Goal: Task Accomplishment & Management: Use online tool/utility

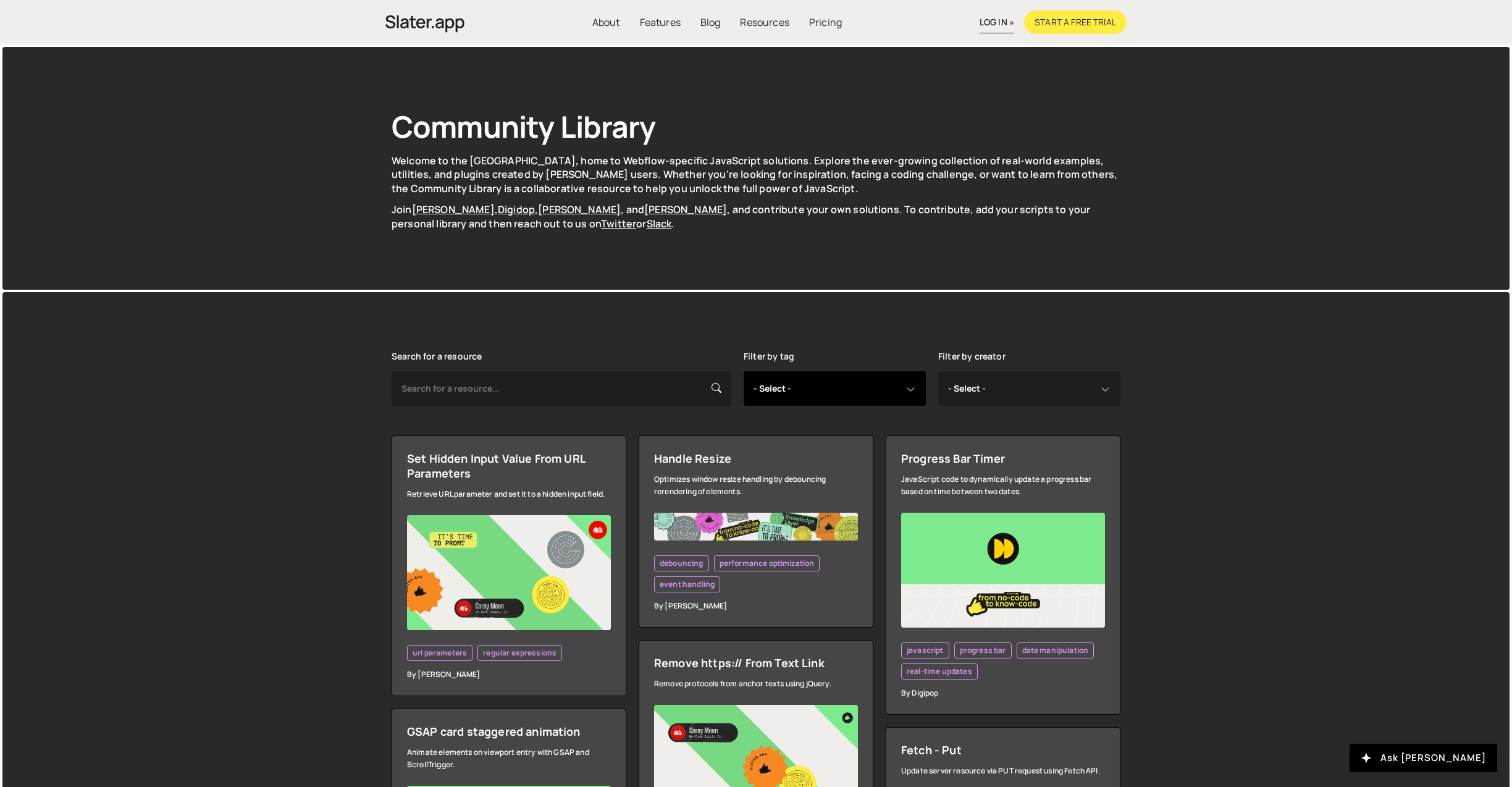
click at [859, 382] on select "- Select - all resources ::selection api american flag animation array filterin…" at bounding box center [835, 388] width 182 height 35
select select "dynamic content update"
click at [744, 371] on select "- Select - all resources ::selection api american flag animation array filterin…" at bounding box center [835, 388] width 182 height 35
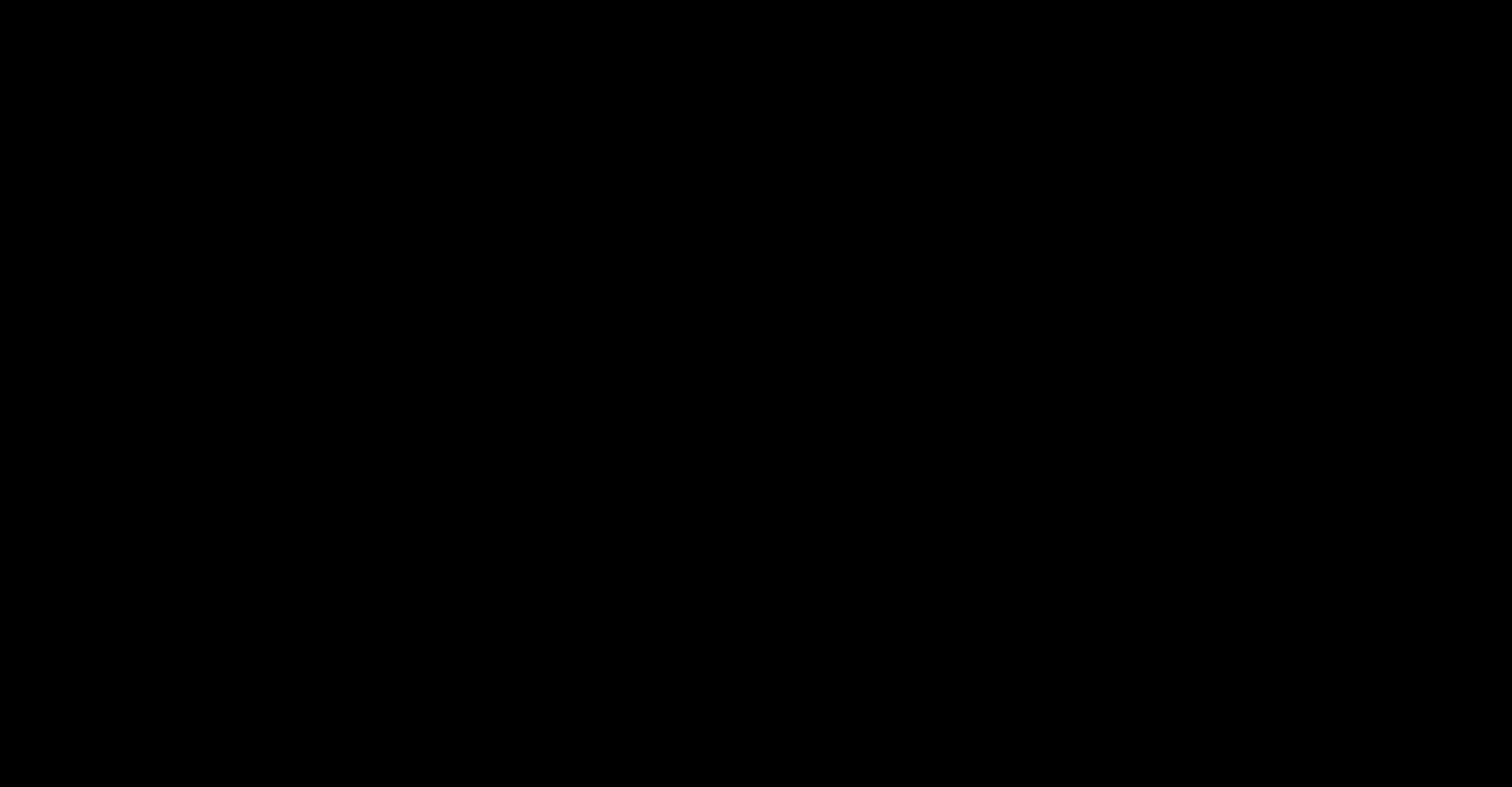
select select "dynamic content update"
select select
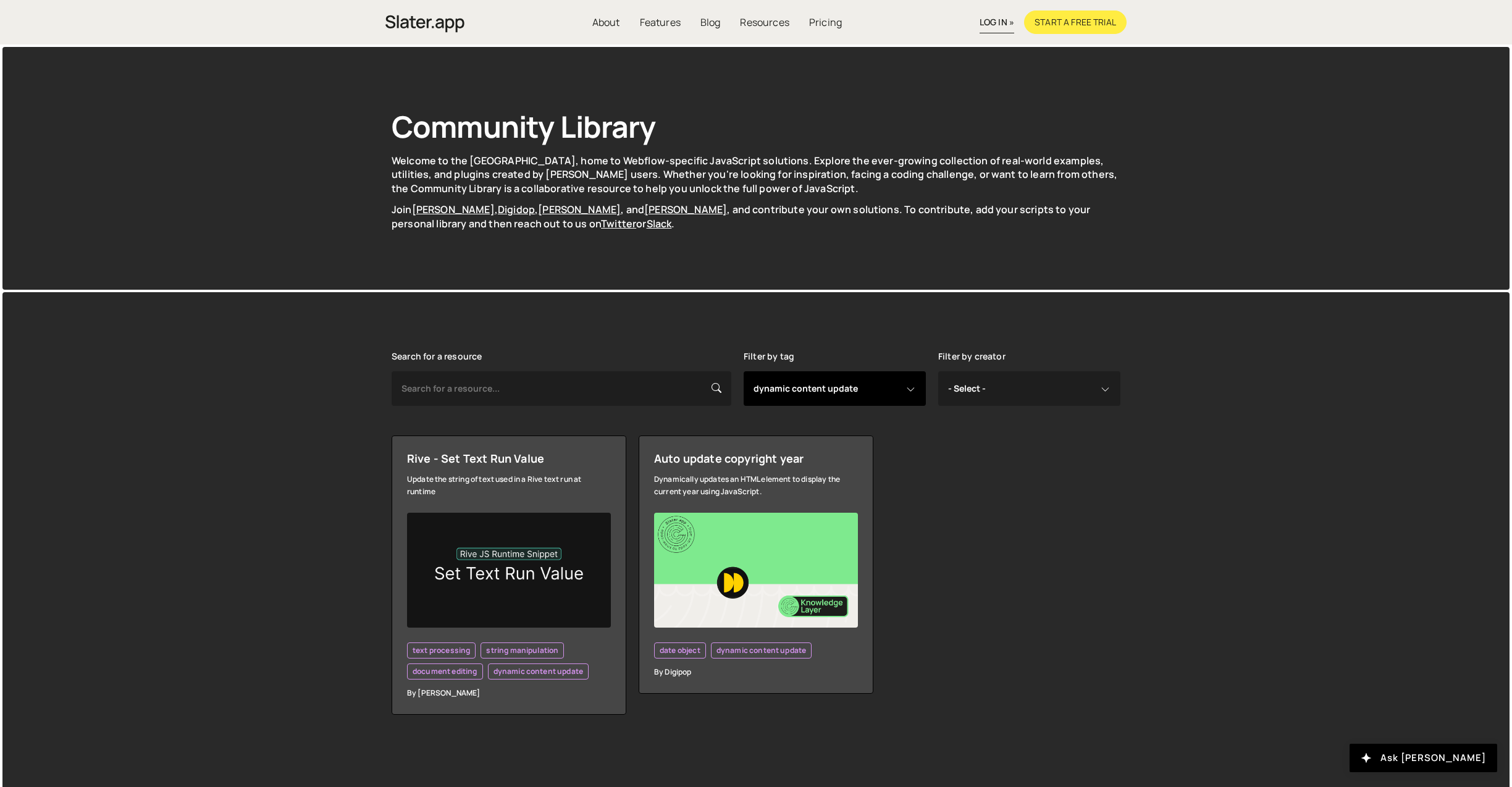
click at [873, 372] on select "- Select - all resources ::selection api american flag animation array filterin…" at bounding box center [835, 388] width 182 height 35
select select "dynamic content display"
click at [744, 371] on select "- Select - all resources ::selection api american flag animation array filterin…" at bounding box center [835, 388] width 182 height 35
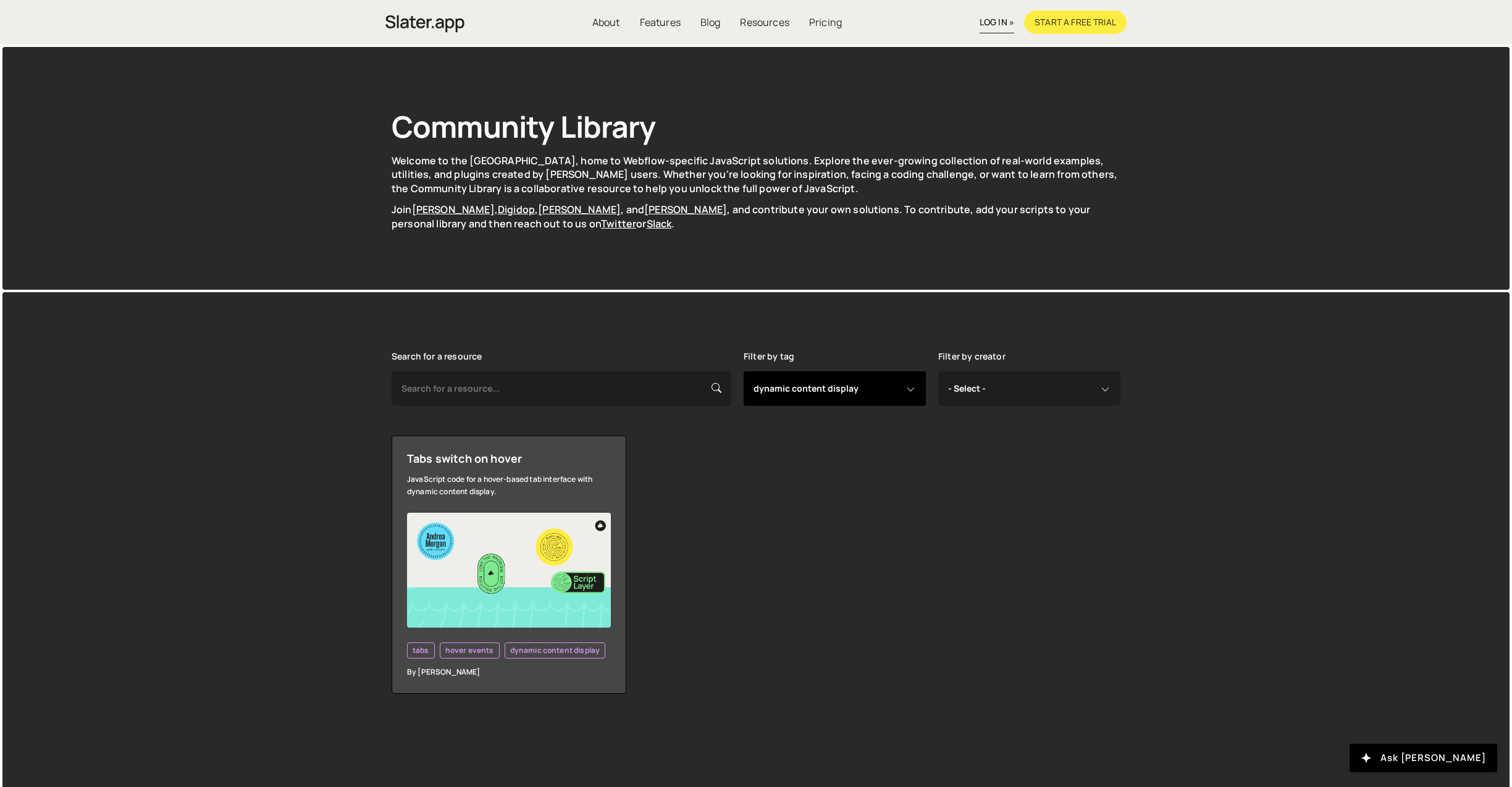
click at [838, 389] on select "- Select - all resources ::selection api american flag animation array filterin…" at bounding box center [835, 388] width 182 height 35
select select "dynamic content"
click at [744, 371] on select "- Select - all resources ::selection api american flag animation array filterin…" at bounding box center [835, 388] width 182 height 35
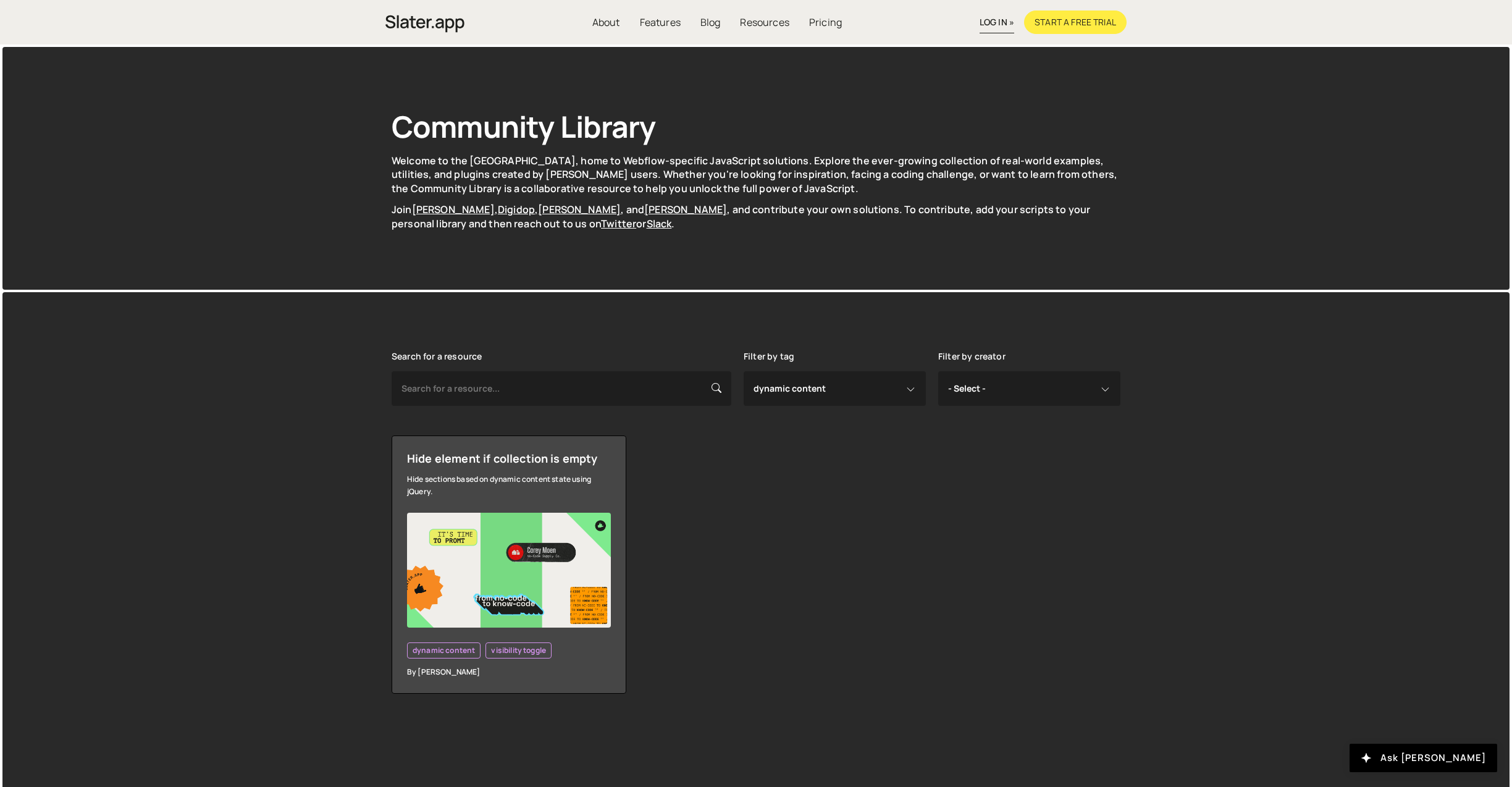
select select "dynamic content"
click at [903, 388] on select "- Select - all resources ::selection api american flag animation array filterin…" at bounding box center [835, 388] width 182 height 35
click at [817, 24] on link "Pricing" at bounding box center [825, 22] width 53 height 23
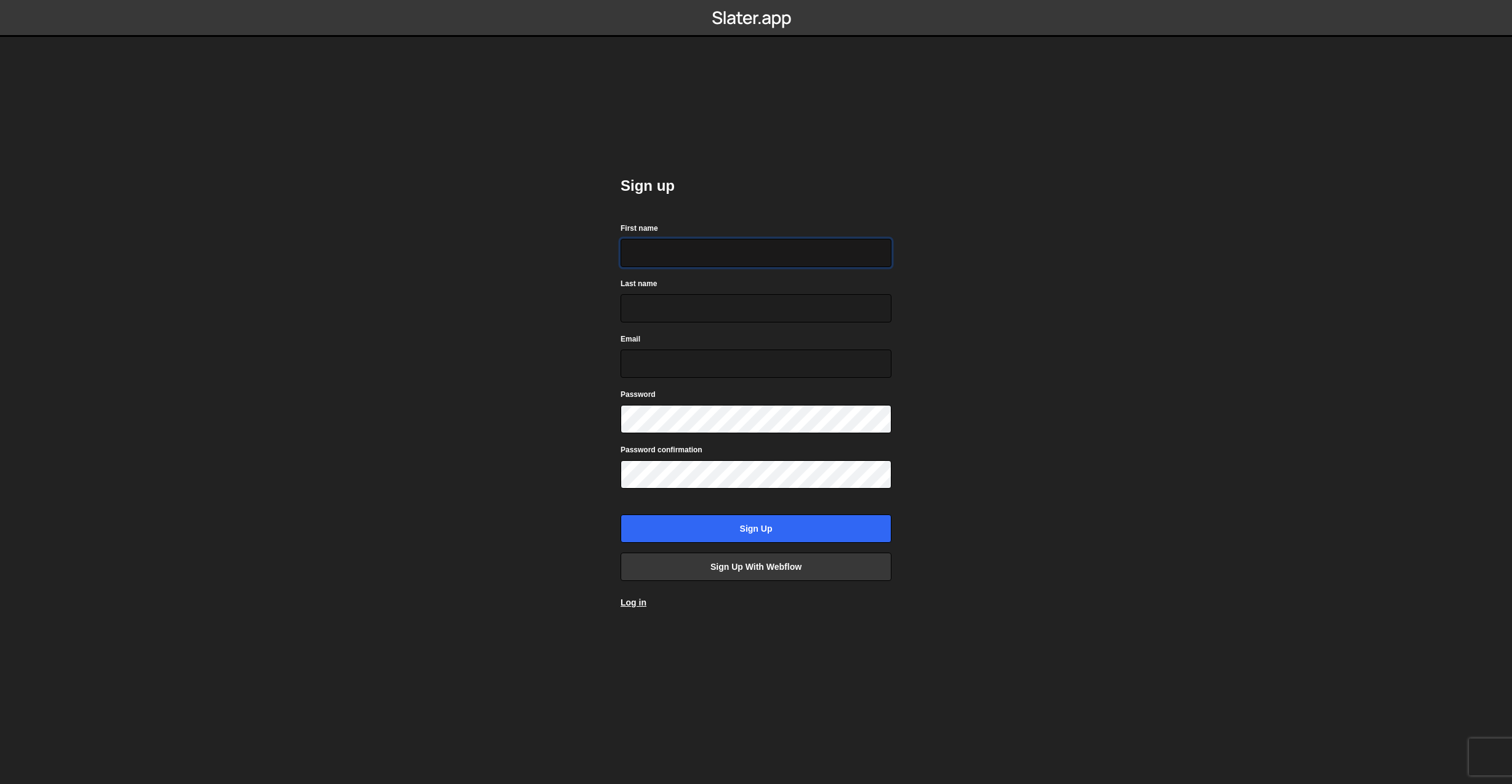
click at [726, 247] on input "First name" at bounding box center [755, 252] width 271 height 28
type input "Derek"
type input "Nelson"
type input "matthewdereknelson@gmail.com"
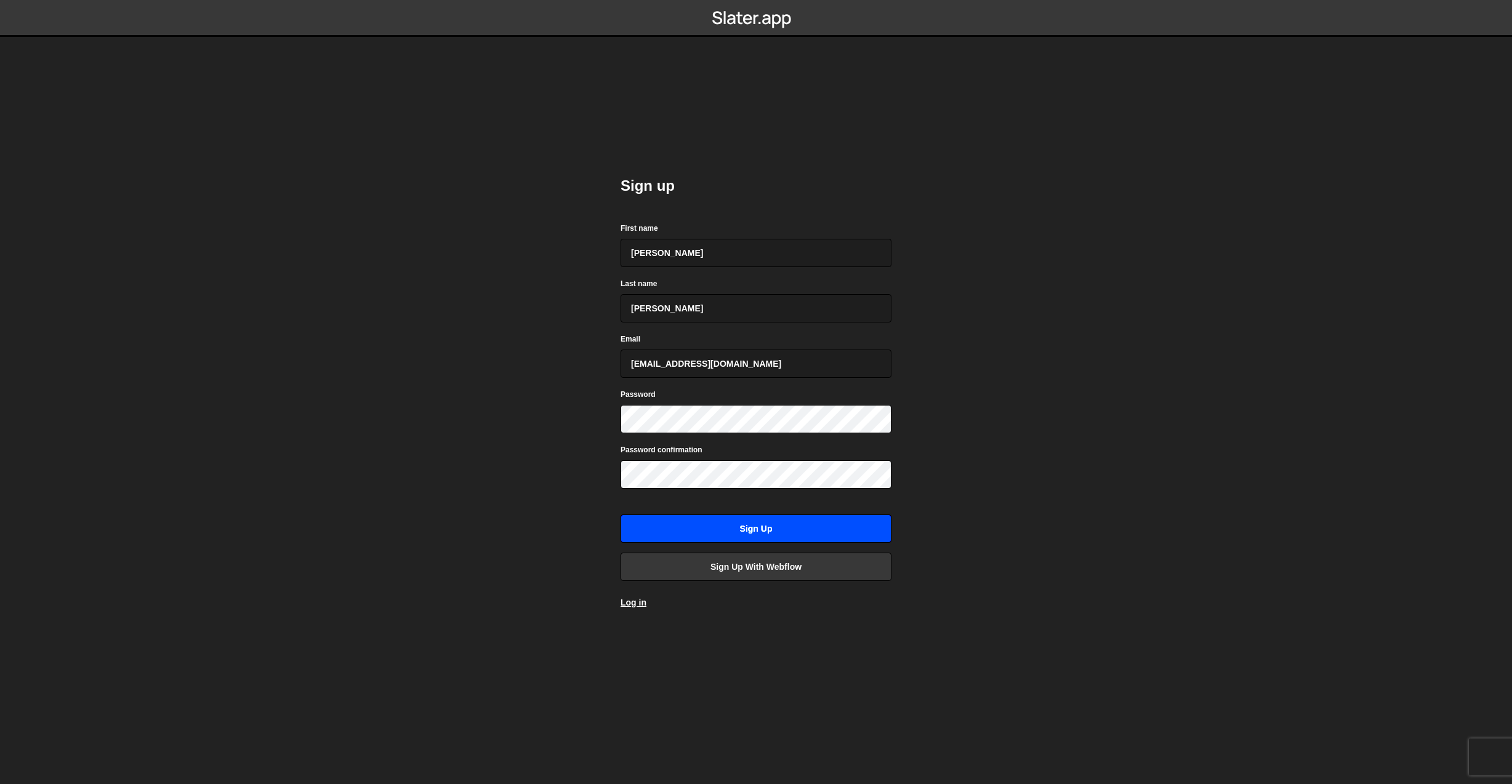
click at [781, 530] on input "Sign up" at bounding box center [755, 528] width 271 height 28
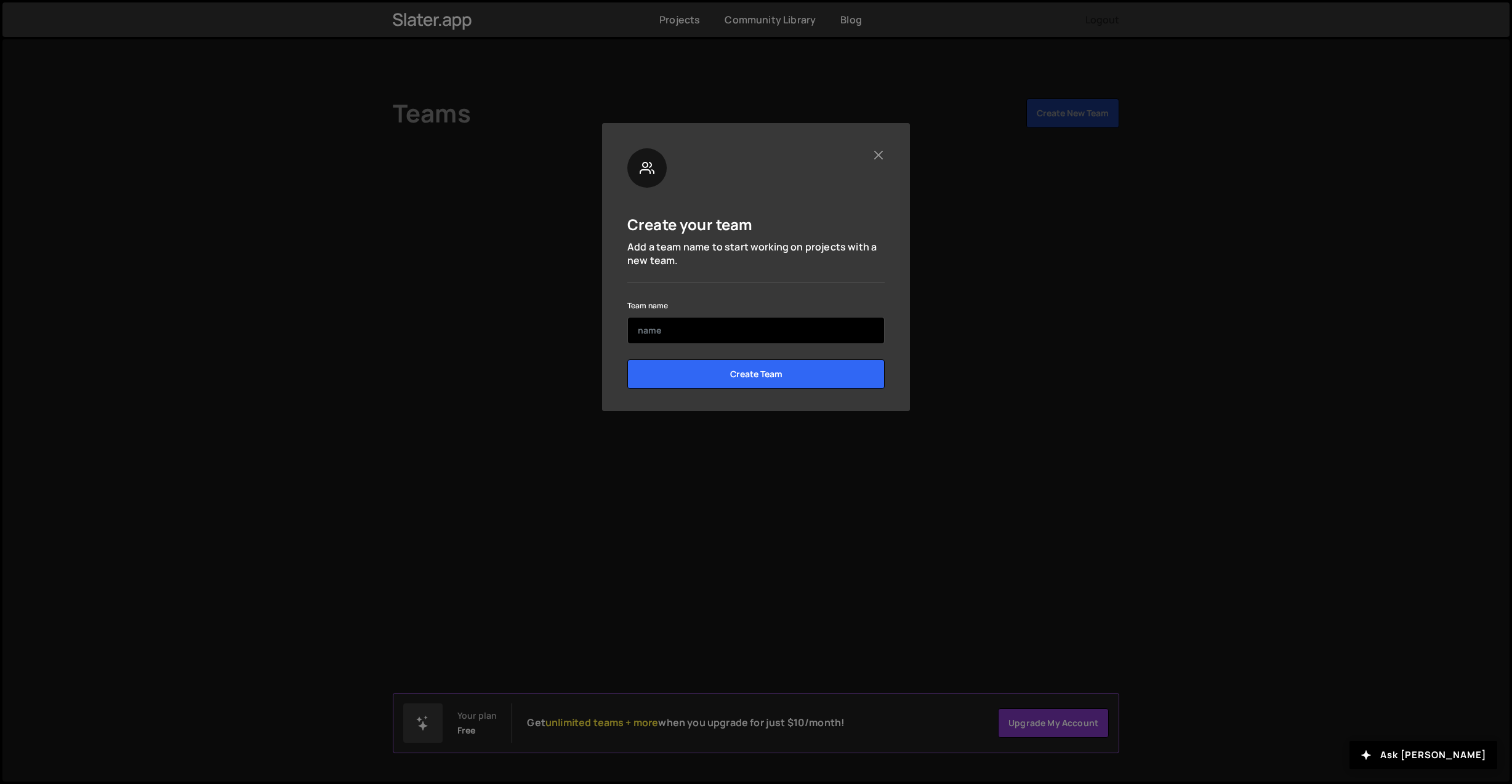
click at [706, 325] on input "text" at bounding box center [756, 330] width 257 height 27
type input "[PERSON_NAME]"
click at [843, 380] on input "Create Team" at bounding box center [756, 374] width 257 height 30
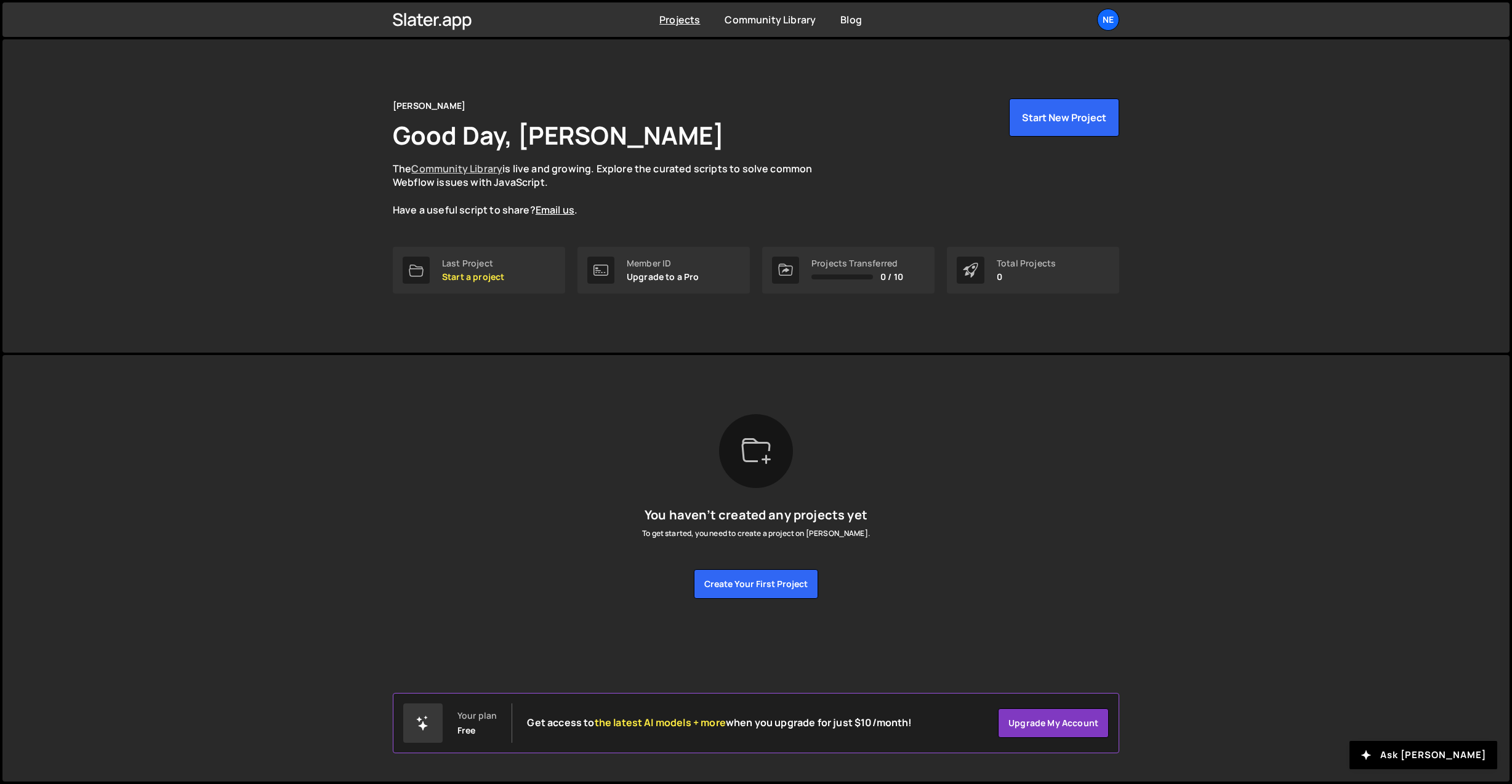
click at [459, 173] on link "Community Library" at bounding box center [457, 168] width 91 height 13
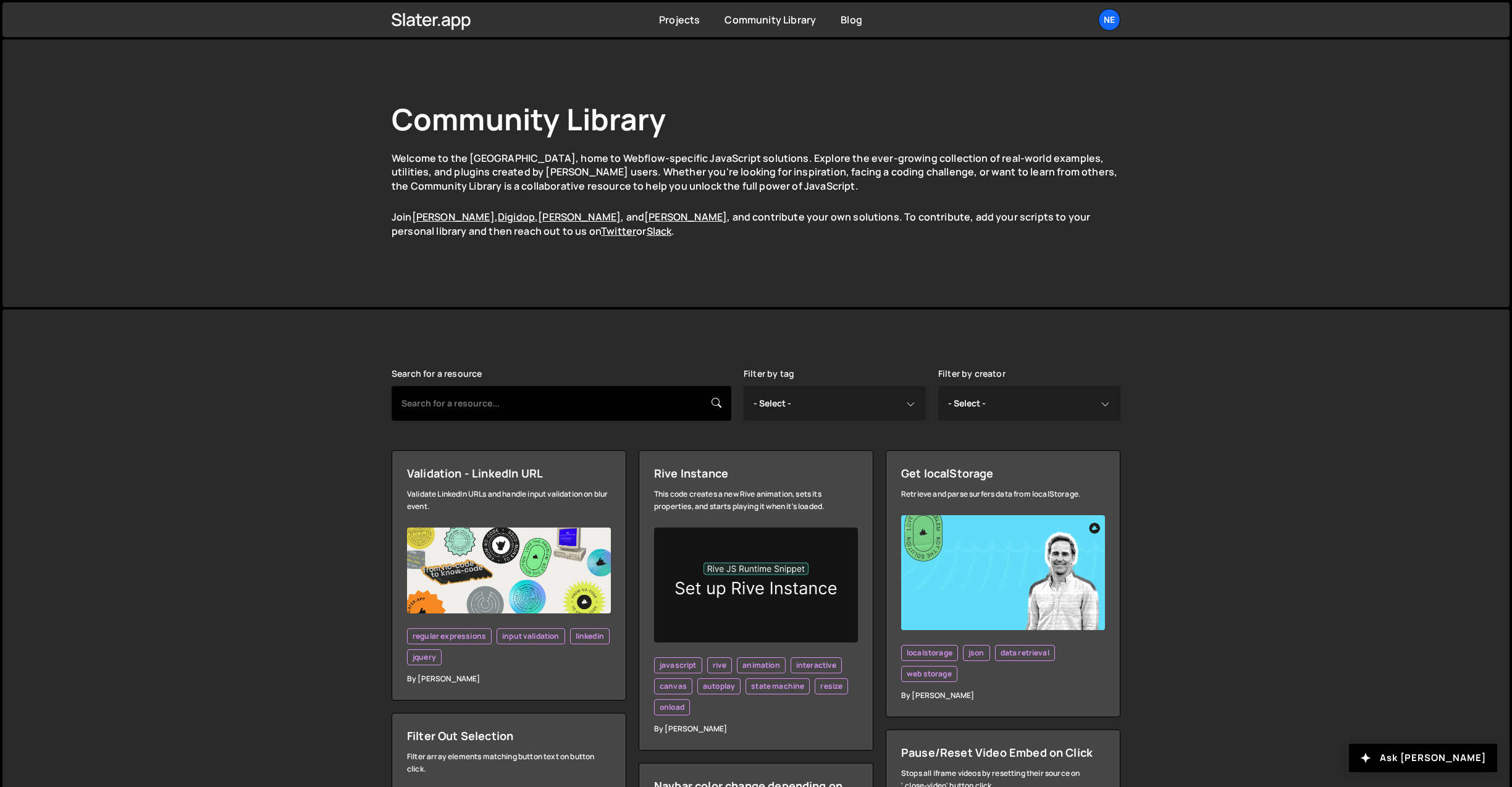
click at [619, 397] on input "text" at bounding box center [561, 403] width 340 height 35
type input "map"
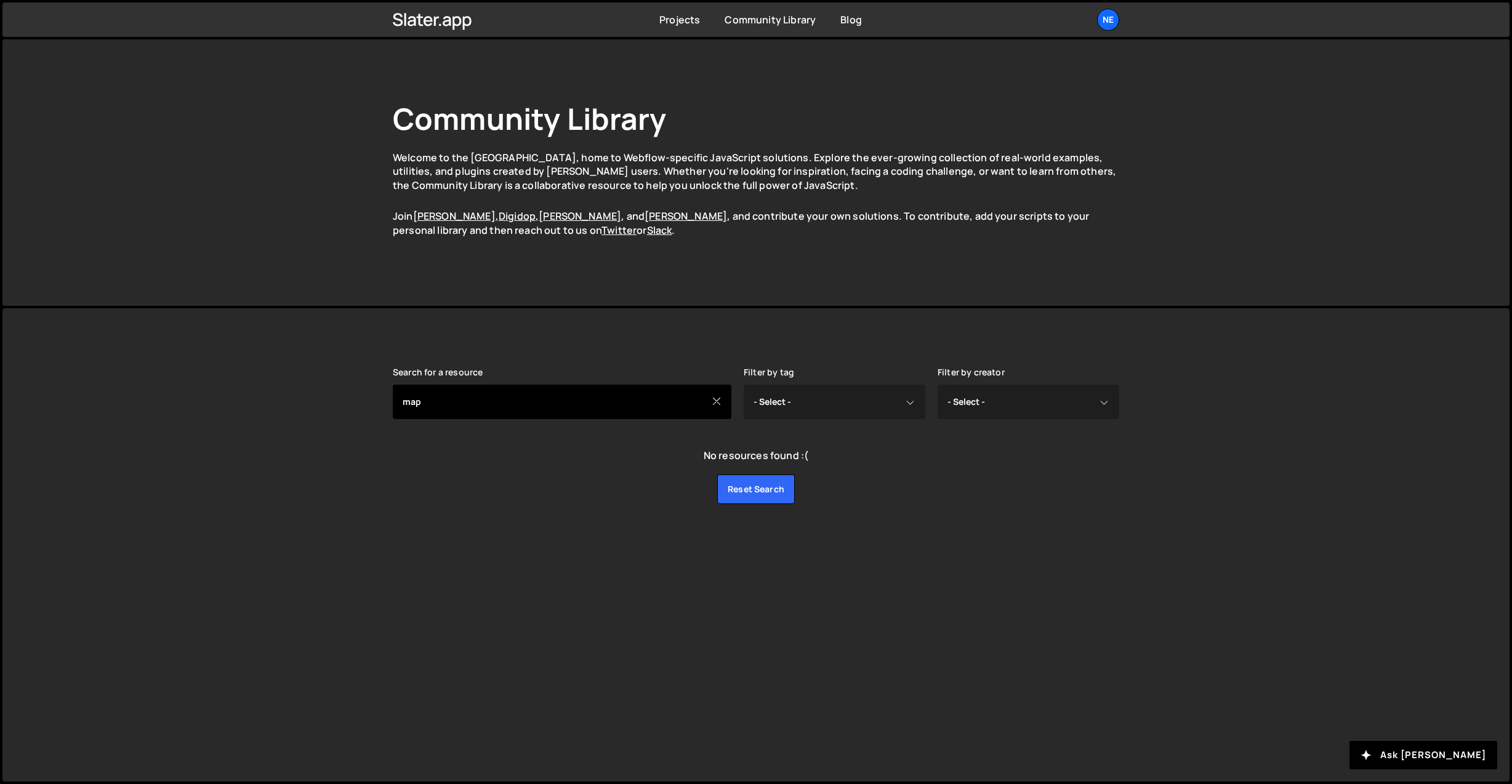
click at [724, 403] on input "map" at bounding box center [562, 402] width 339 height 34
click at [718, 403] on icon at bounding box center [716, 401] width 10 height 13
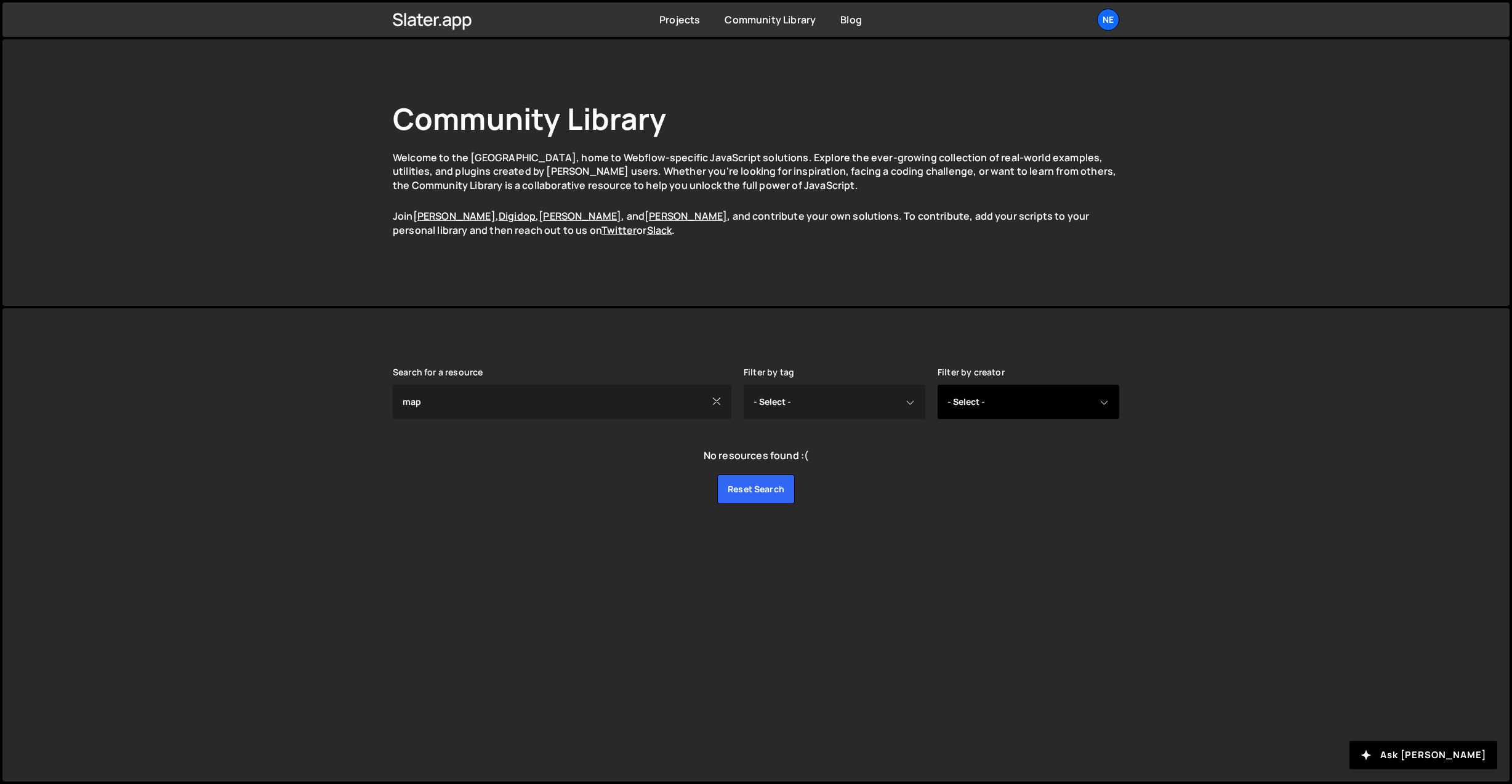
click at [1030, 412] on select "- Select - all resources [PERSON_NAME] [PERSON_NAME] Digipop Green [PERSON_NAME…" at bounding box center [1028, 402] width 182 height 34
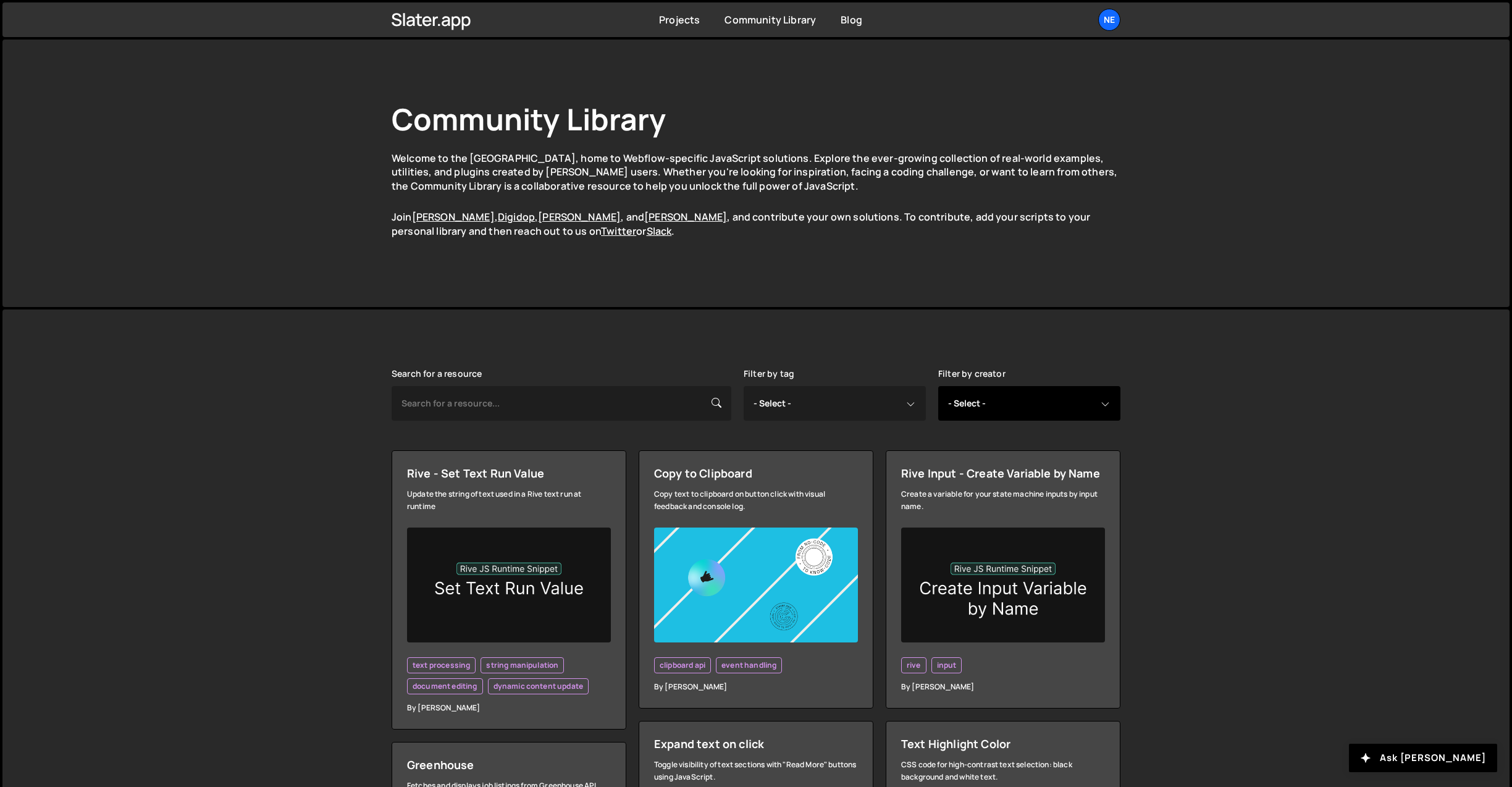
click at [1033, 413] on select "- Select - all resources [PERSON_NAME] [PERSON_NAME] Digipop Green [PERSON_NAME…" at bounding box center [1029, 403] width 182 height 35
select select "Web"
click at [938, 386] on select "- Select - all resources [PERSON_NAME] [PERSON_NAME] Digipop Green [PERSON_NAME…" at bounding box center [1029, 403] width 182 height 35
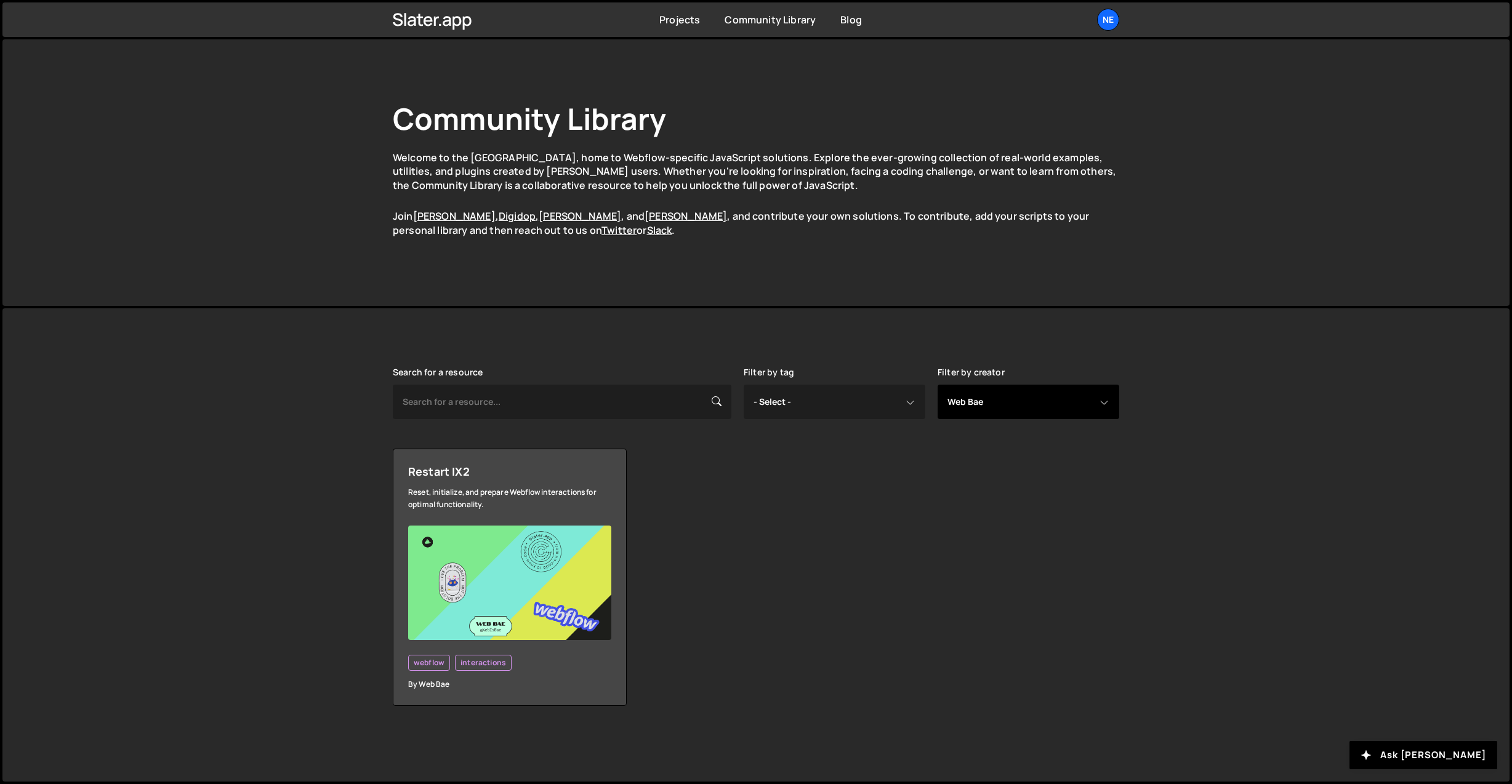
click at [1028, 393] on select "- Select - all resources [PERSON_NAME] [PERSON_NAME] Digipop Green [PERSON_NAME…" at bounding box center [1028, 402] width 182 height 34
select select "[PERSON_NAME]"
click at [938, 385] on select "- Select - all resources [PERSON_NAME] [PERSON_NAME] Digipop Green [PERSON_NAME…" at bounding box center [1028, 402] width 182 height 34
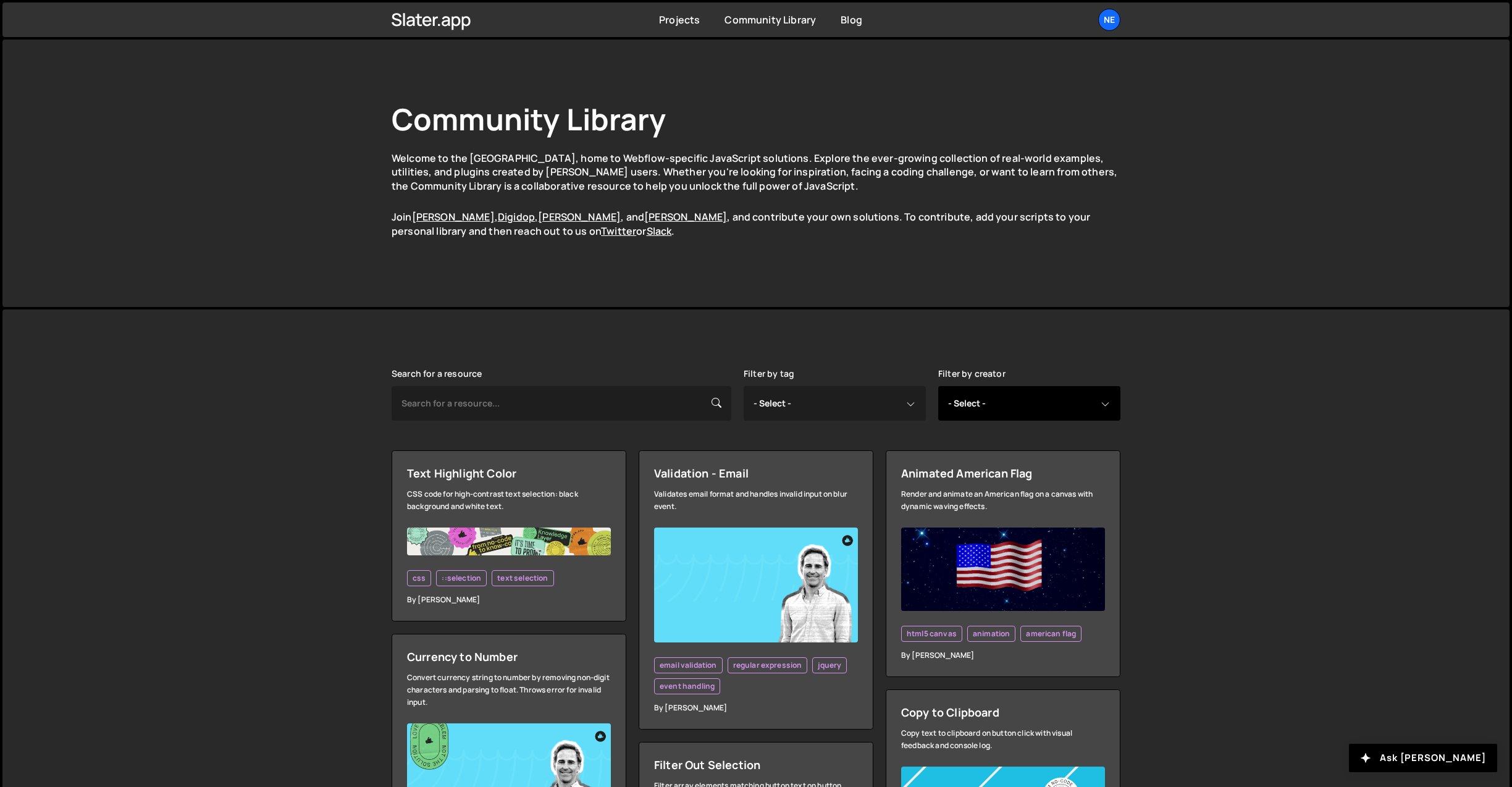
click at [985, 413] on select "- Select - all resources [PERSON_NAME] [PERSON_NAME] Digipop Green [PERSON_NAME…" at bounding box center [1029, 403] width 182 height 35
select select "all"
click at [938, 386] on select "- Select - all resources [PERSON_NAME] [PERSON_NAME] Digipop Green [PERSON_NAME…" at bounding box center [1029, 403] width 182 height 35
click at [981, 392] on select "- Select - all resources [PERSON_NAME] [PERSON_NAME] Digipop Green [PERSON_NAME…" at bounding box center [1029, 403] width 182 height 35
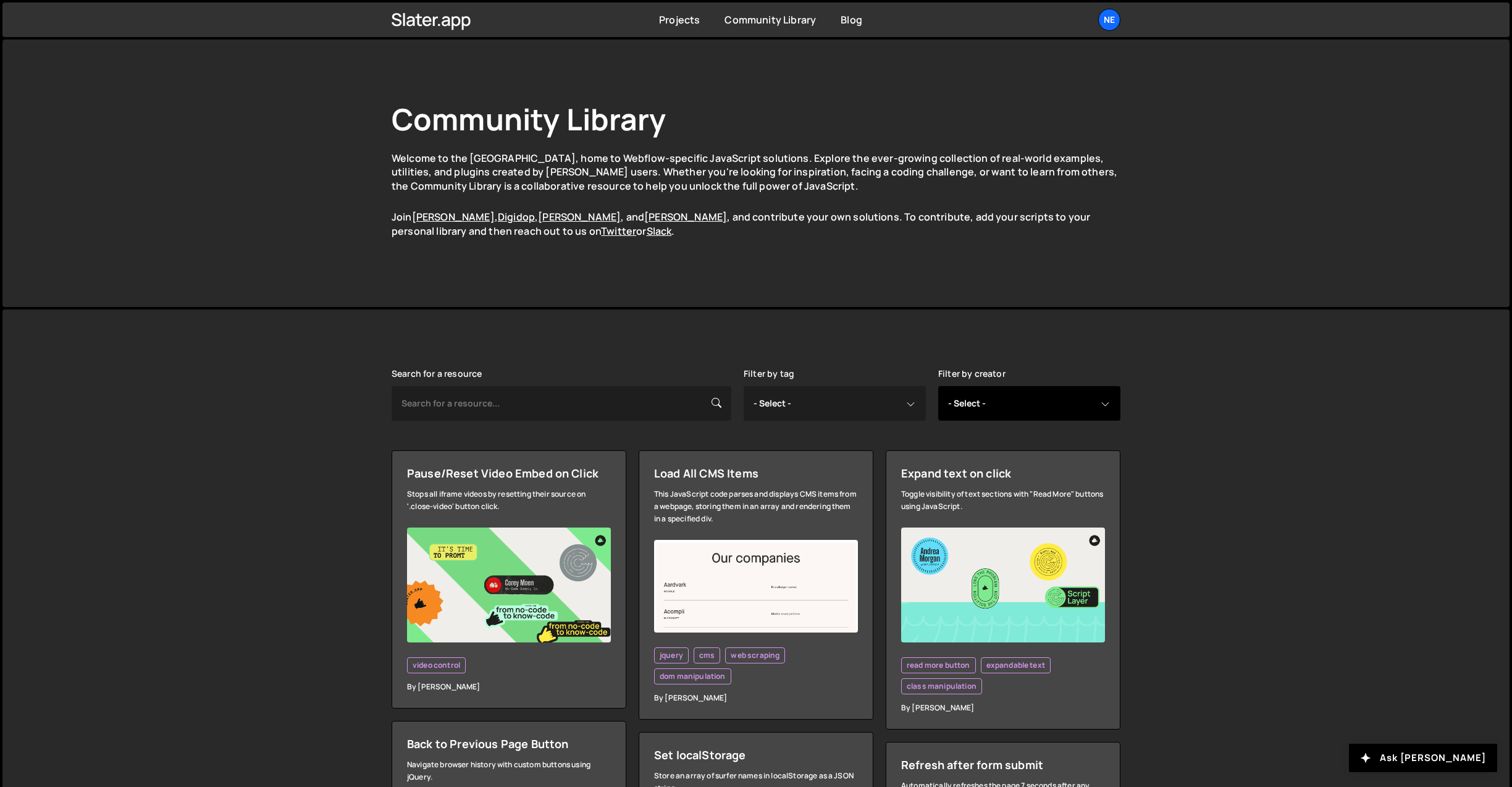
click at [983, 404] on select "- Select - all resources [PERSON_NAME] [PERSON_NAME] Digipop Green [PERSON_NAME…" at bounding box center [1029, 403] width 182 height 35
select select "Andrea"
click at [938, 386] on select "- Select - all resources [PERSON_NAME] [PERSON_NAME] Digipop Green [PERSON_NAME…" at bounding box center [1029, 403] width 182 height 35
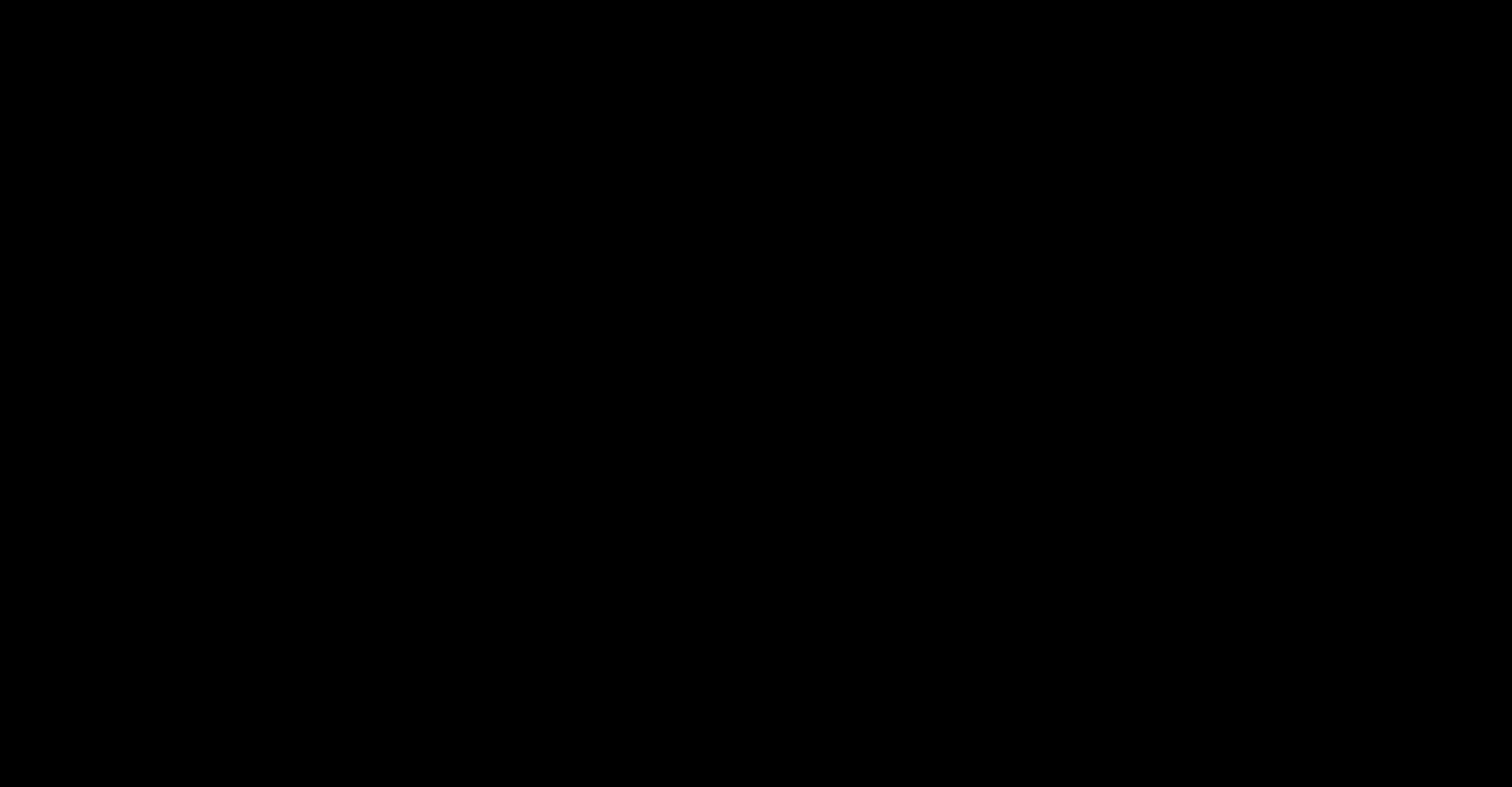
select select
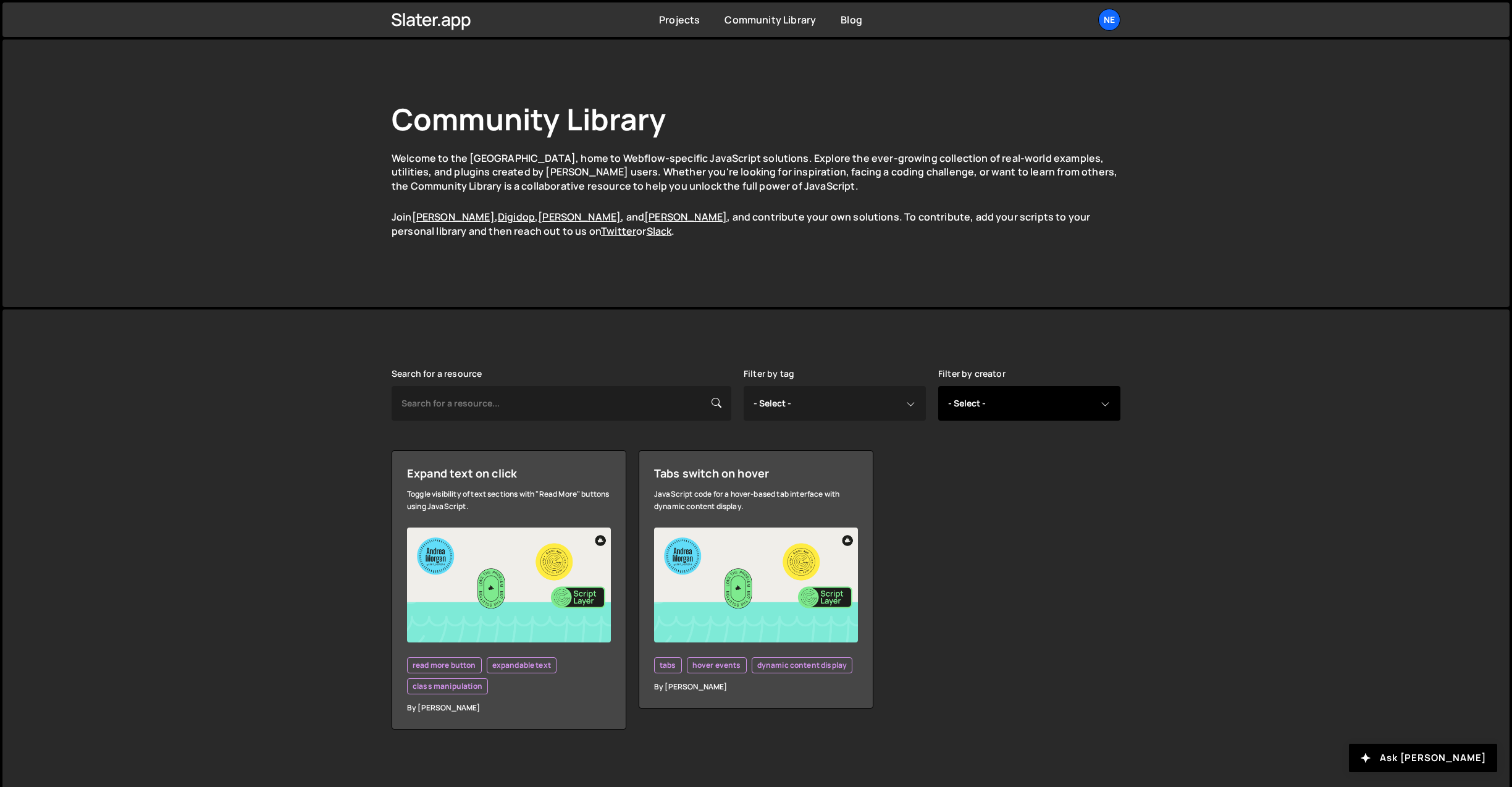
click at [1063, 397] on select "- Select - all resources [PERSON_NAME] [PERSON_NAME] Digipop Green [PERSON_NAME…" at bounding box center [1029, 403] width 182 height 35
select select "Corey"
click at [938, 386] on select "- Select - all resources [PERSON_NAME] [PERSON_NAME] Digipop Green [PERSON_NAME…" at bounding box center [1029, 403] width 182 height 35
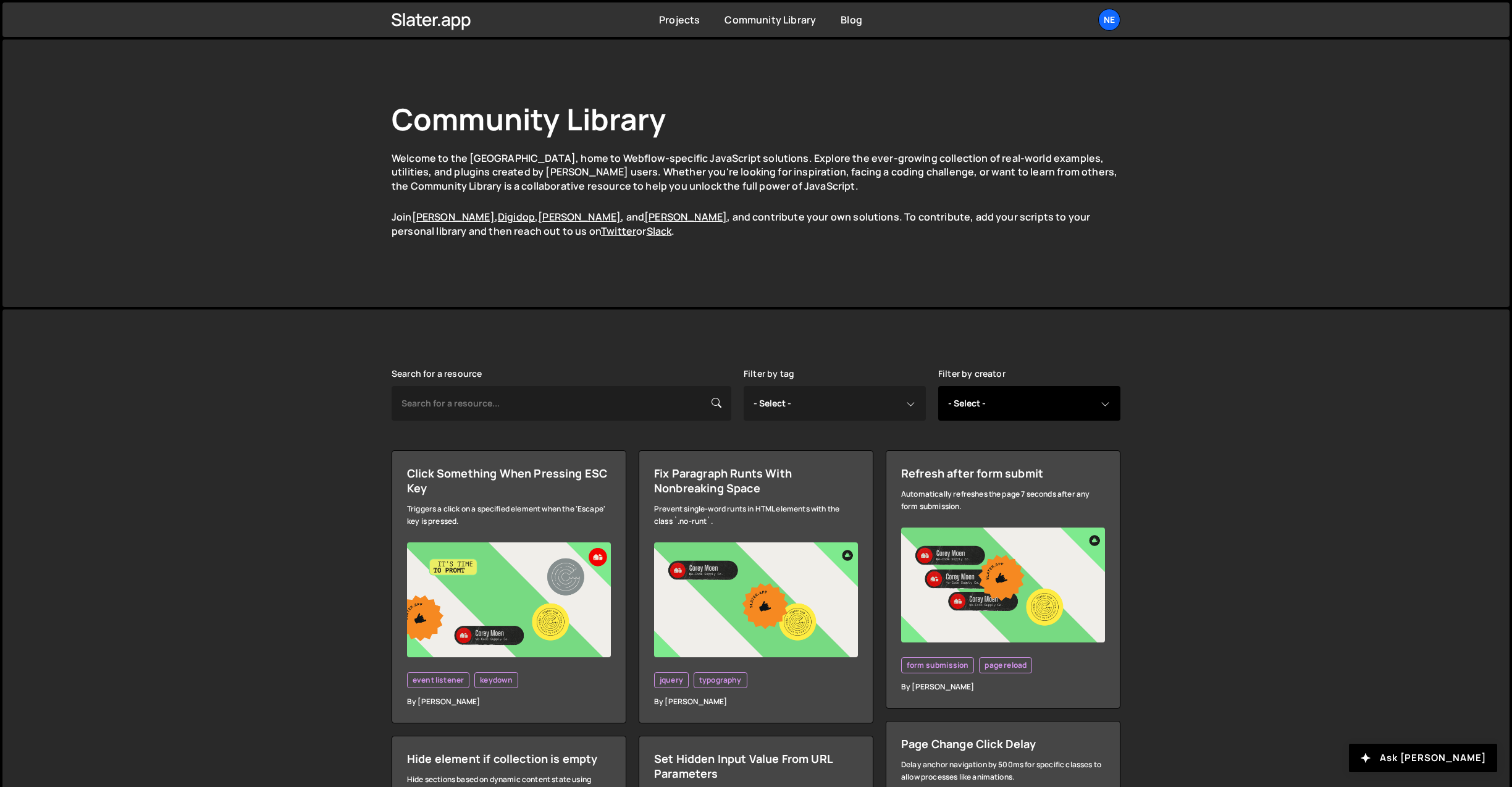
click at [1042, 405] on select "- Select - all resources [PERSON_NAME] [PERSON_NAME] Digipop Green [PERSON_NAME…" at bounding box center [1029, 403] width 182 height 35
select select "Digipop"
click at [938, 386] on select "- Select - all resources [PERSON_NAME] [PERSON_NAME] Digipop Green [PERSON_NAME…" at bounding box center [1029, 403] width 182 height 35
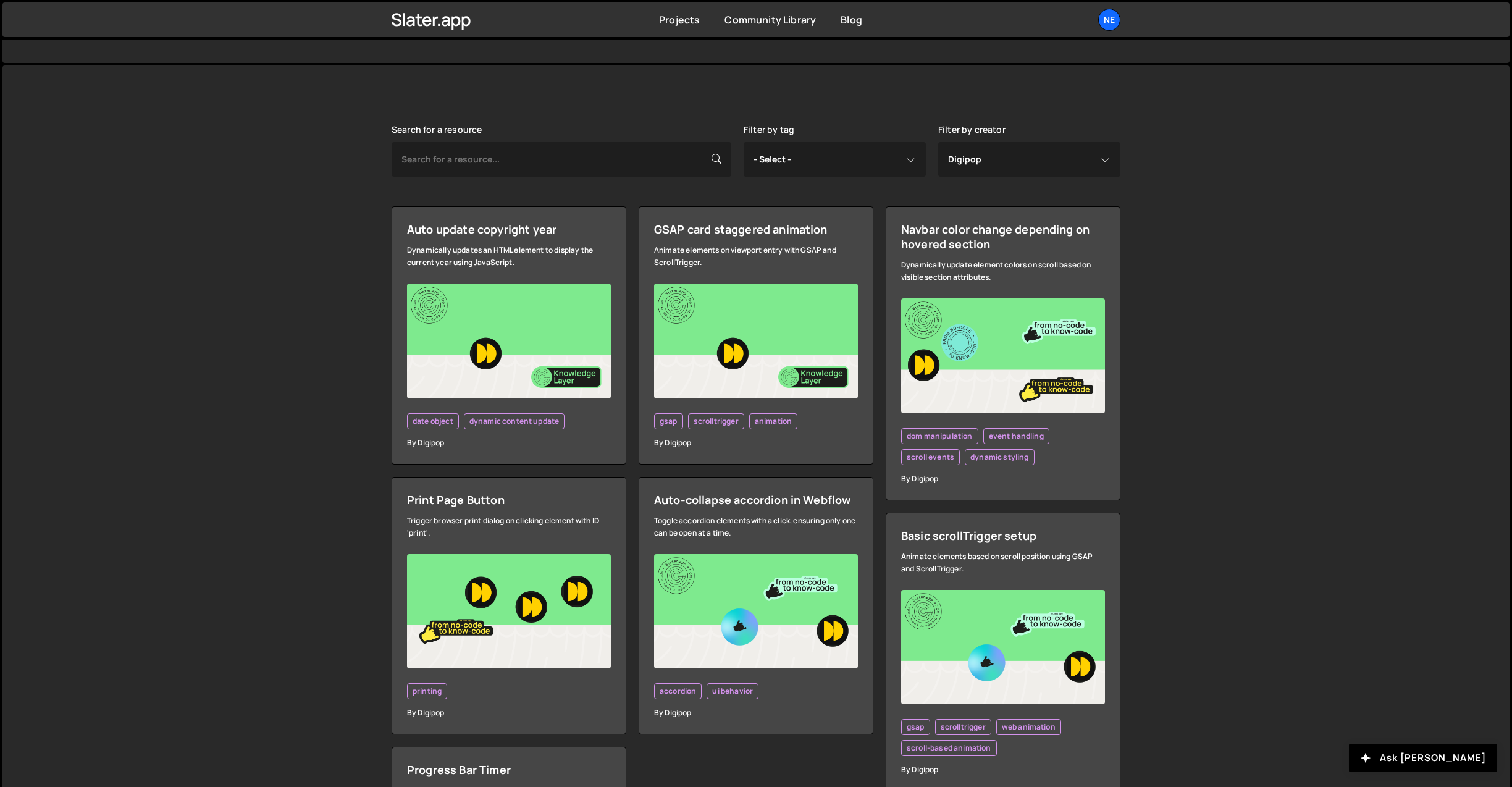
scroll to position [59, 0]
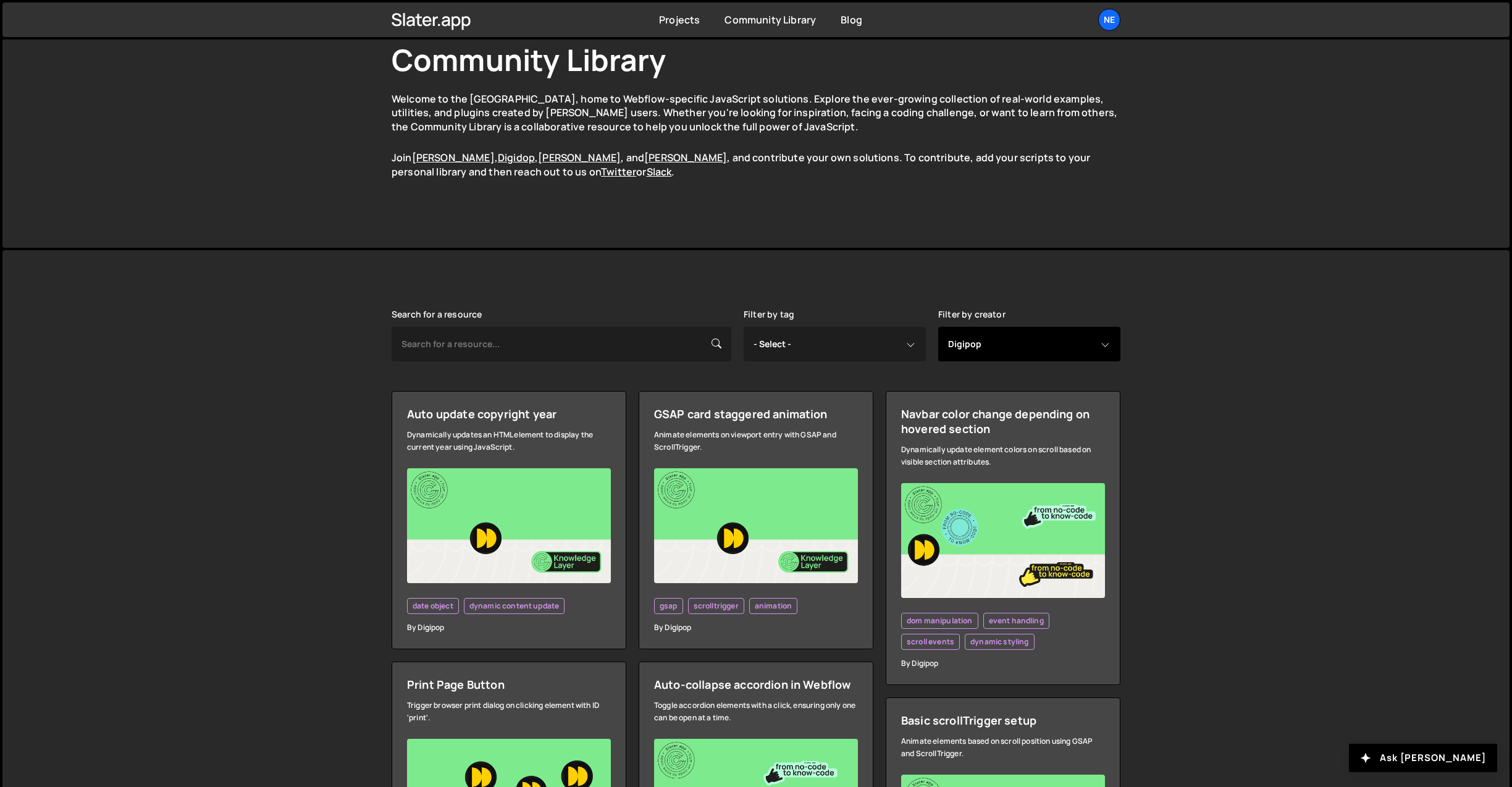
click at [1062, 345] on select "- Select - all resources [PERSON_NAME] [PERSON_NAME] Digipop Green [PERSON_NAME…" at bounding box center [1029, 344] width 182 height 35
select select "Green"
click at [938, 326] on select "- Select - all resources [PERSON_NAME] [PERSON_NAME] Digipop Green [PERSON_NAME…" at bounding box center [1029, 344] width 182 height 35
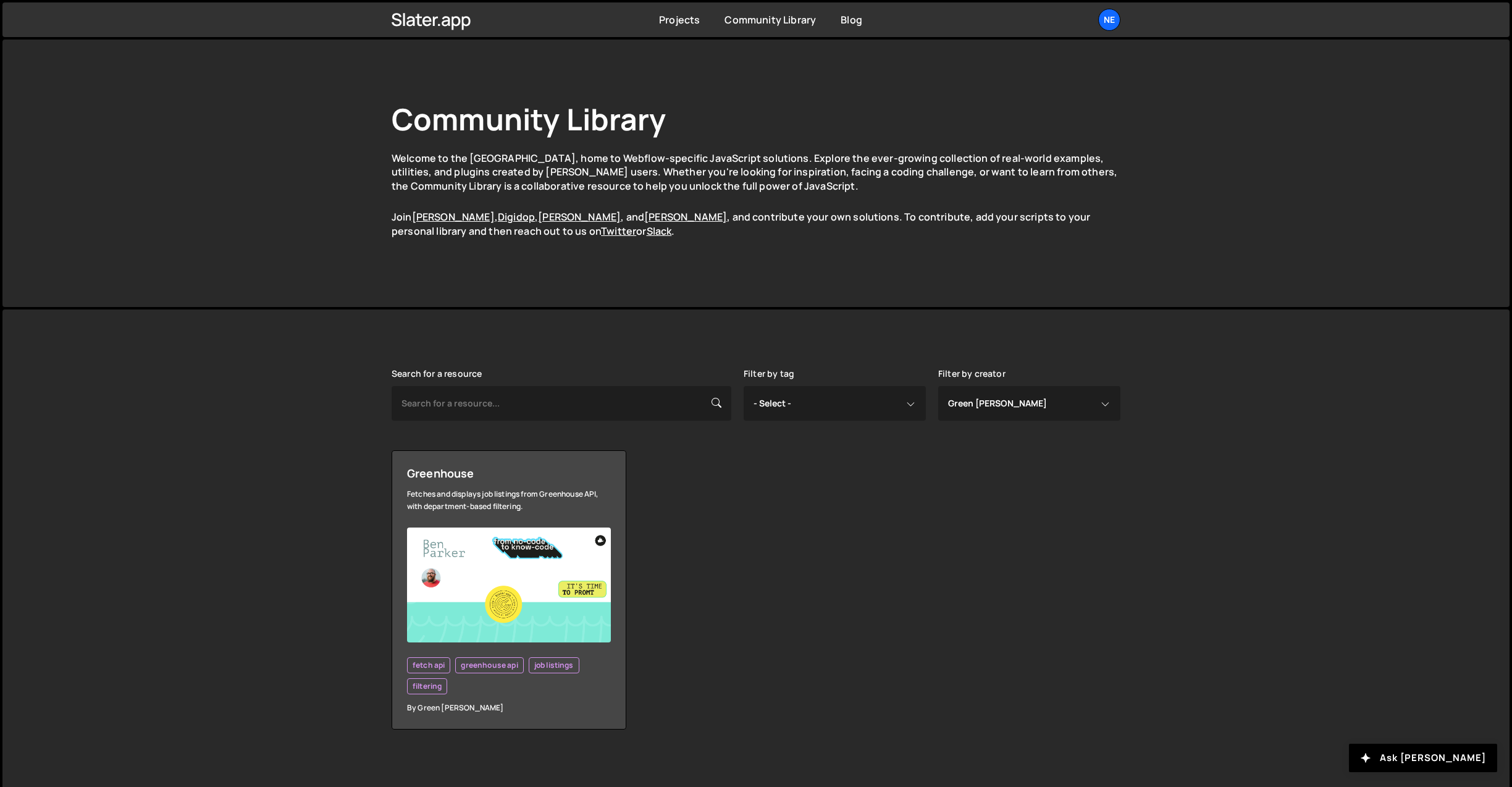
click at [1032, 369] on div "Filter by creator - Select - all resources [PERSON_NAME] [PERSON_NAME] Digipop …" at bounding box center [1029, 395] width 182 height 52
click at [1031, 390] on select "- Select - all resources [PERSON_NAME] [PERSON_NAME] Digipop Green [PERSON_NAME…" at bounding box center [1029, 403] width 182 height 35
select select "[PERSON_NAME]"
click at [938, 386] on select "- Select - all resources [PERSON_NAME] [PERSON_NAME] Digipop Green [PERSON_NAME…" at bounding box center [1029, 403] width 182 height 35
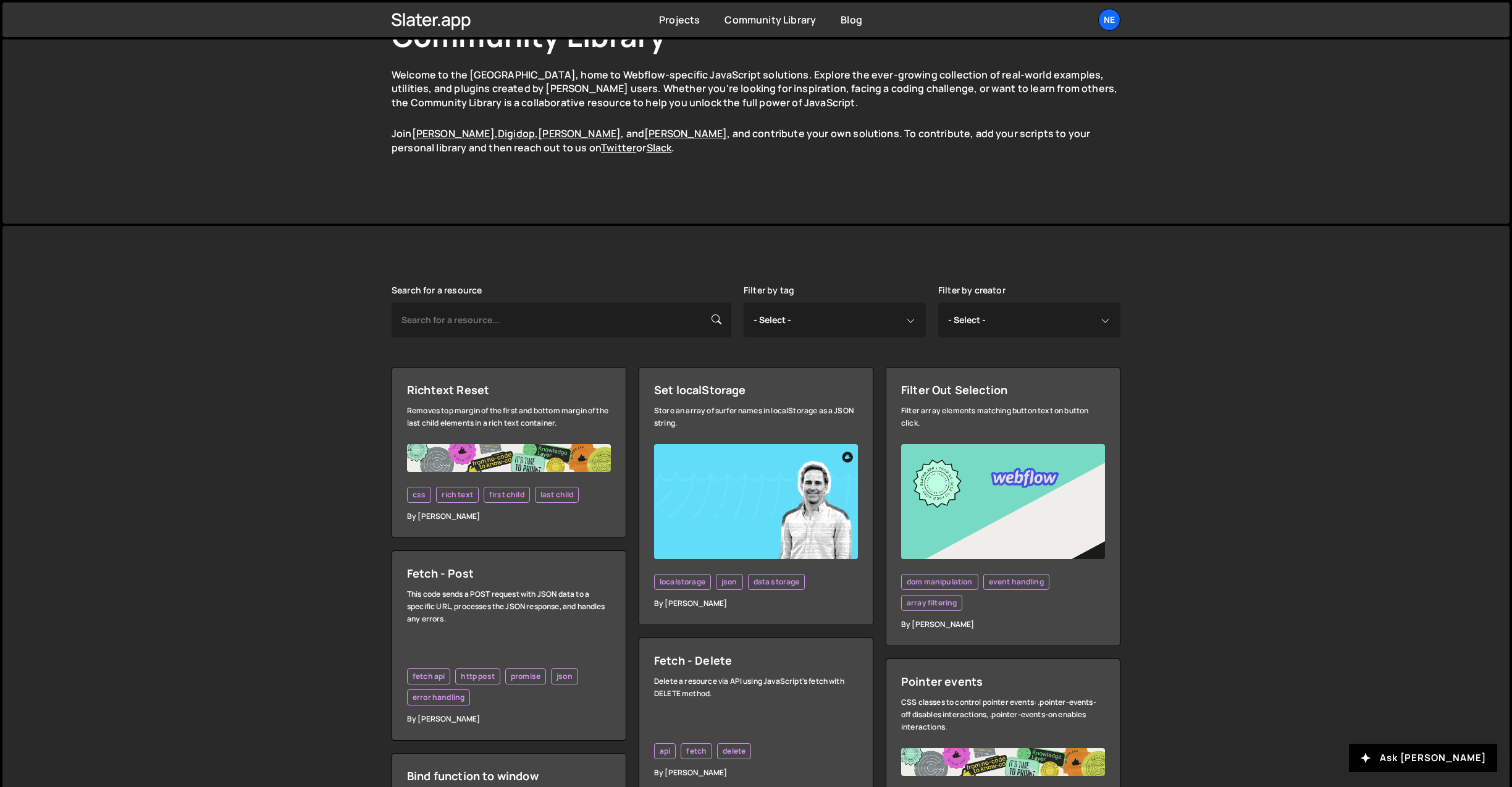
scroll to position [86, 0]
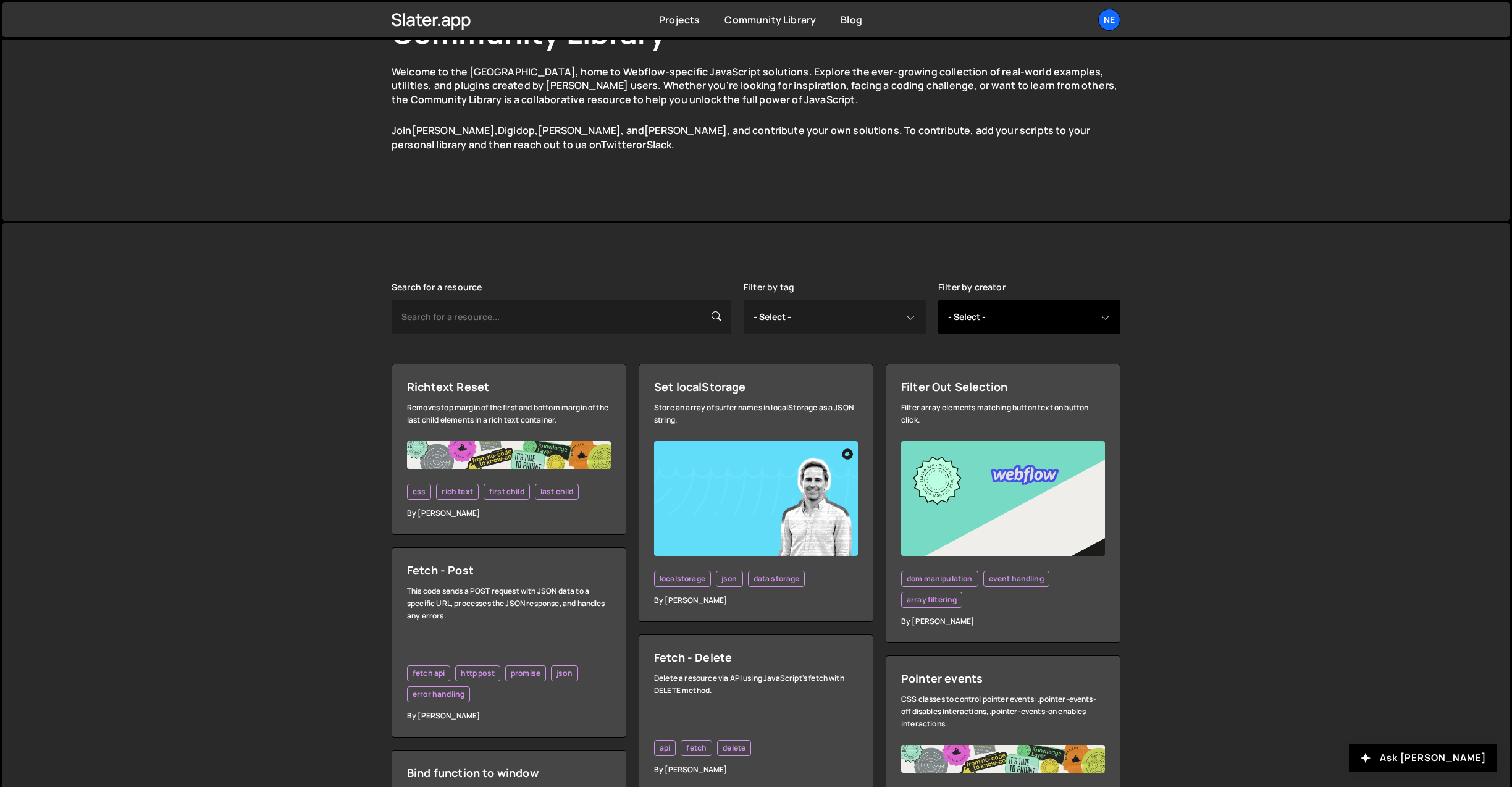
click at [1007, 310] on select "- Select - all resources [PERSON_NAME] [PERSON_NAME] Digipop Green [PERSON_NAME…" at bounding box center [1029, 317] width 182 height 35
select select "Jeff"
click at [938, 300] on select "- Select - all resources Andrea Morgan Corey Moen Digipop Green Malan Jared Mal…" at bounding box center [1029, 317] width 182 height 35
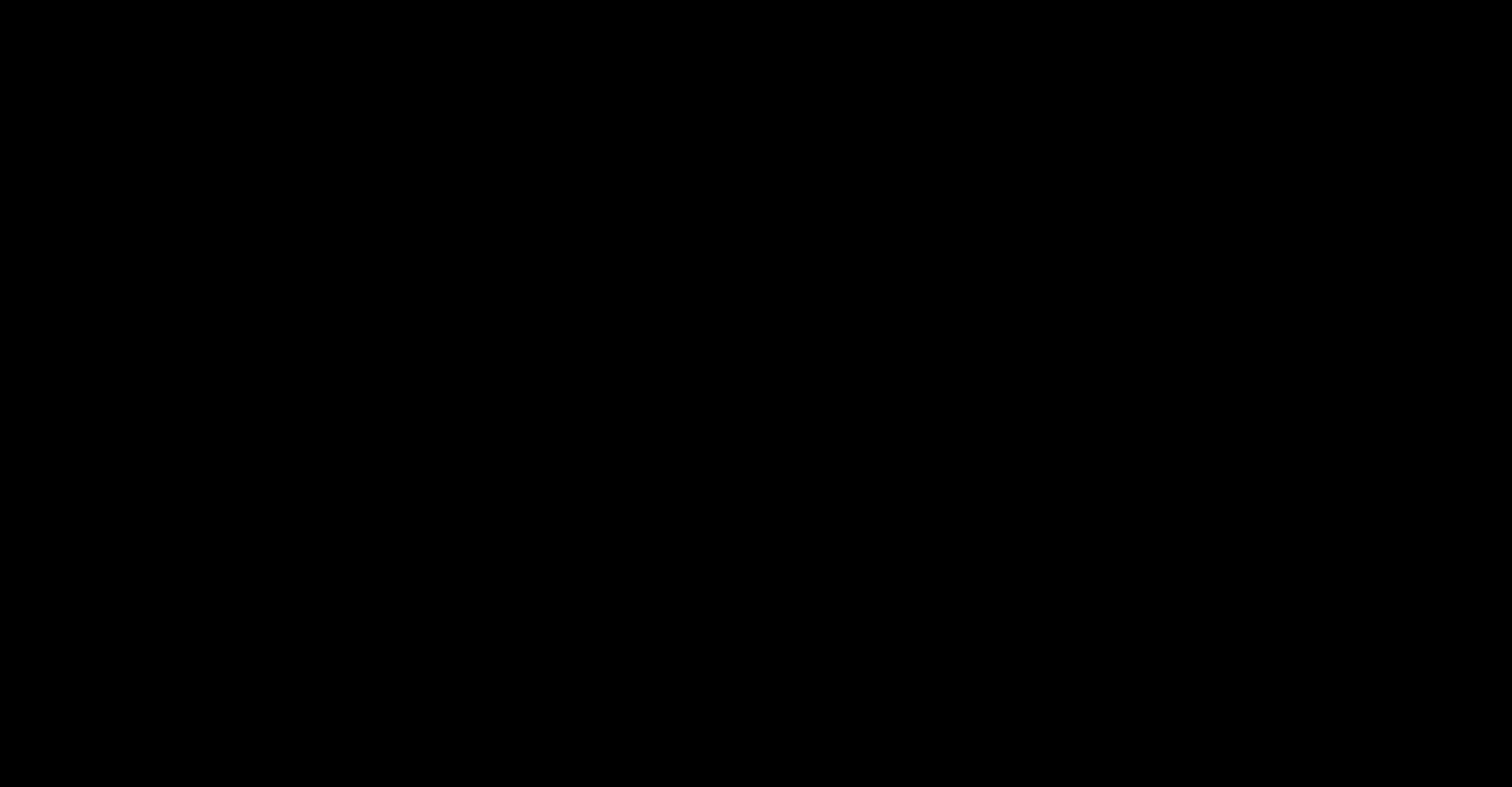
select select
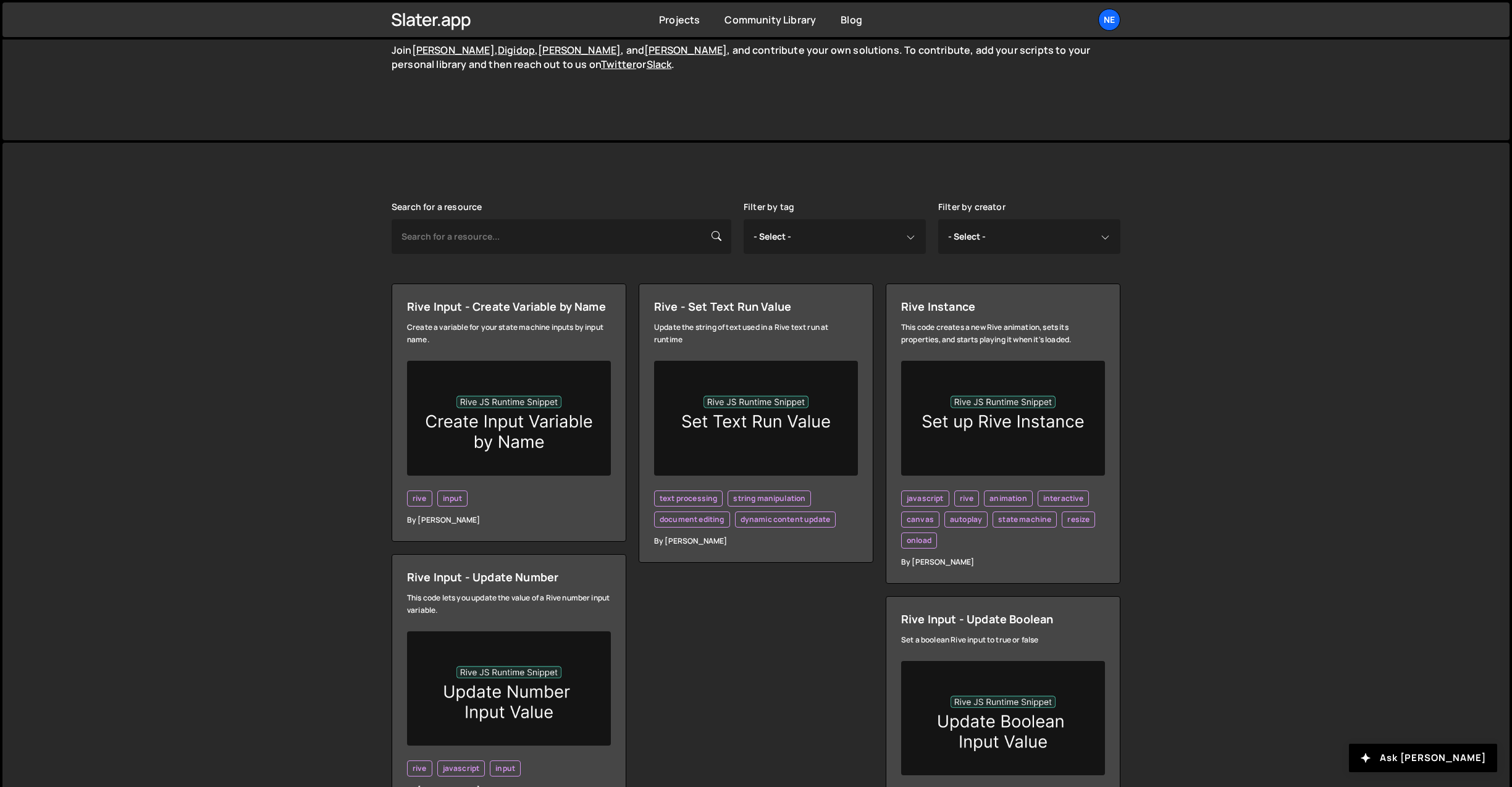
scroll to position [283, 0]
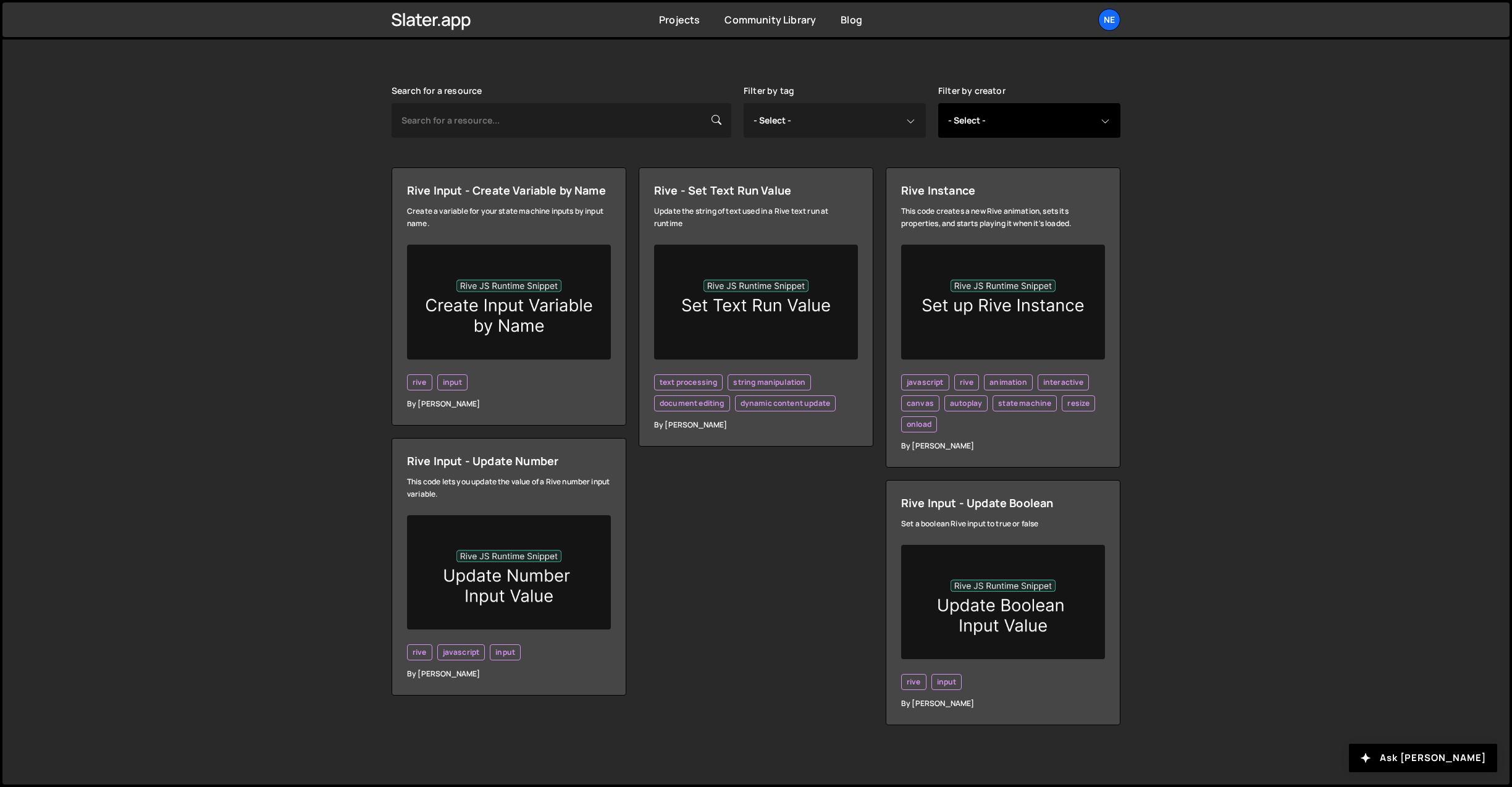
click at [1039, 132] on select "- Select - all resources [PERSON_NAME] [PERSON_NAME] Digipop Green [PERSON_NAME…" at bounding box center [1029, 120] width 182 height 35
select select "Miodrag"
click at [938, 103] on select "- Select - all resources [PERSON_NAME] [PERSON_NAME] Digipop Green [PERSON_NAME…" at bounding box center [1029, 120] width 182 height 35
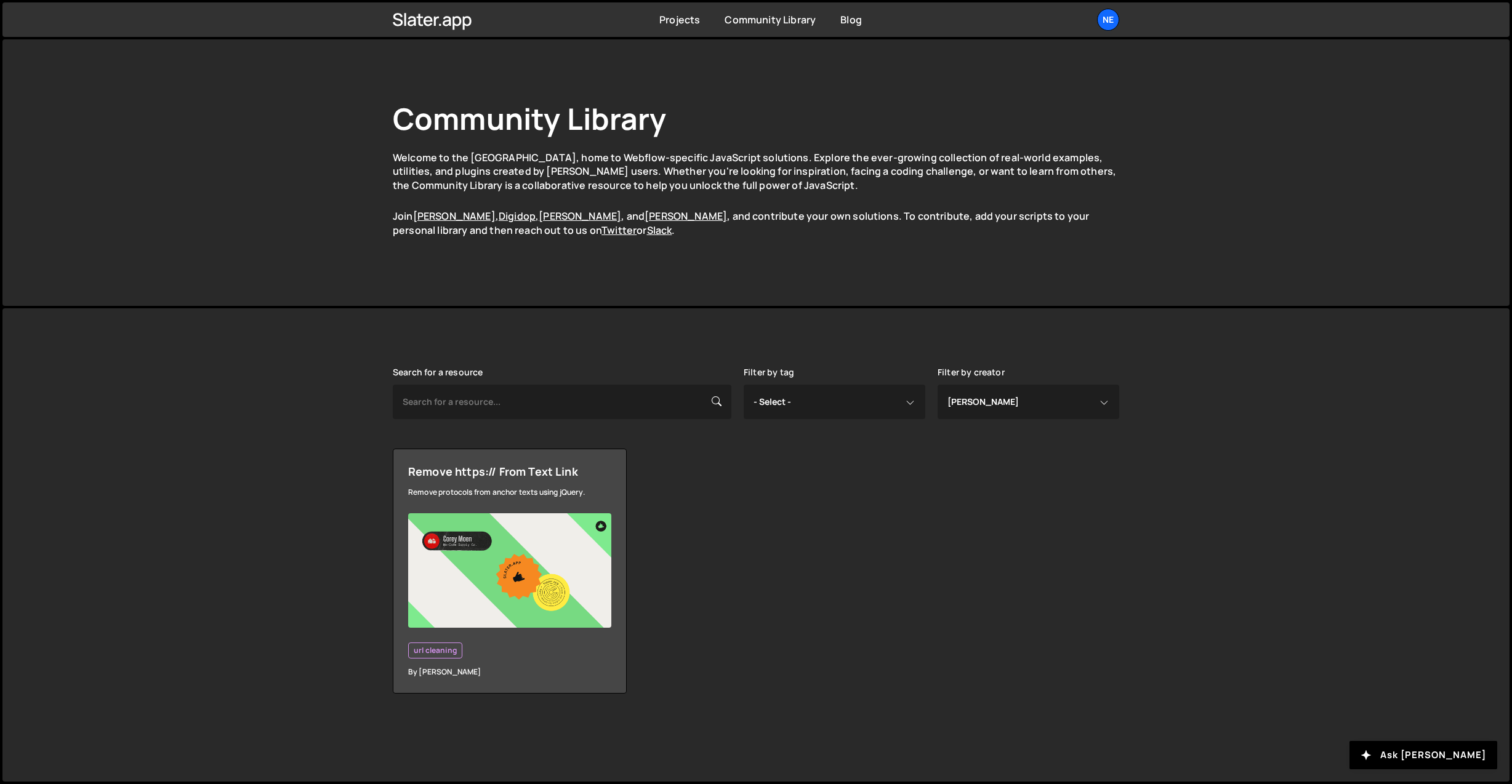
select select "Miodrag"
click at [679, 19] on link "Projects" at bounding box center [679, 20] width 40 height 13
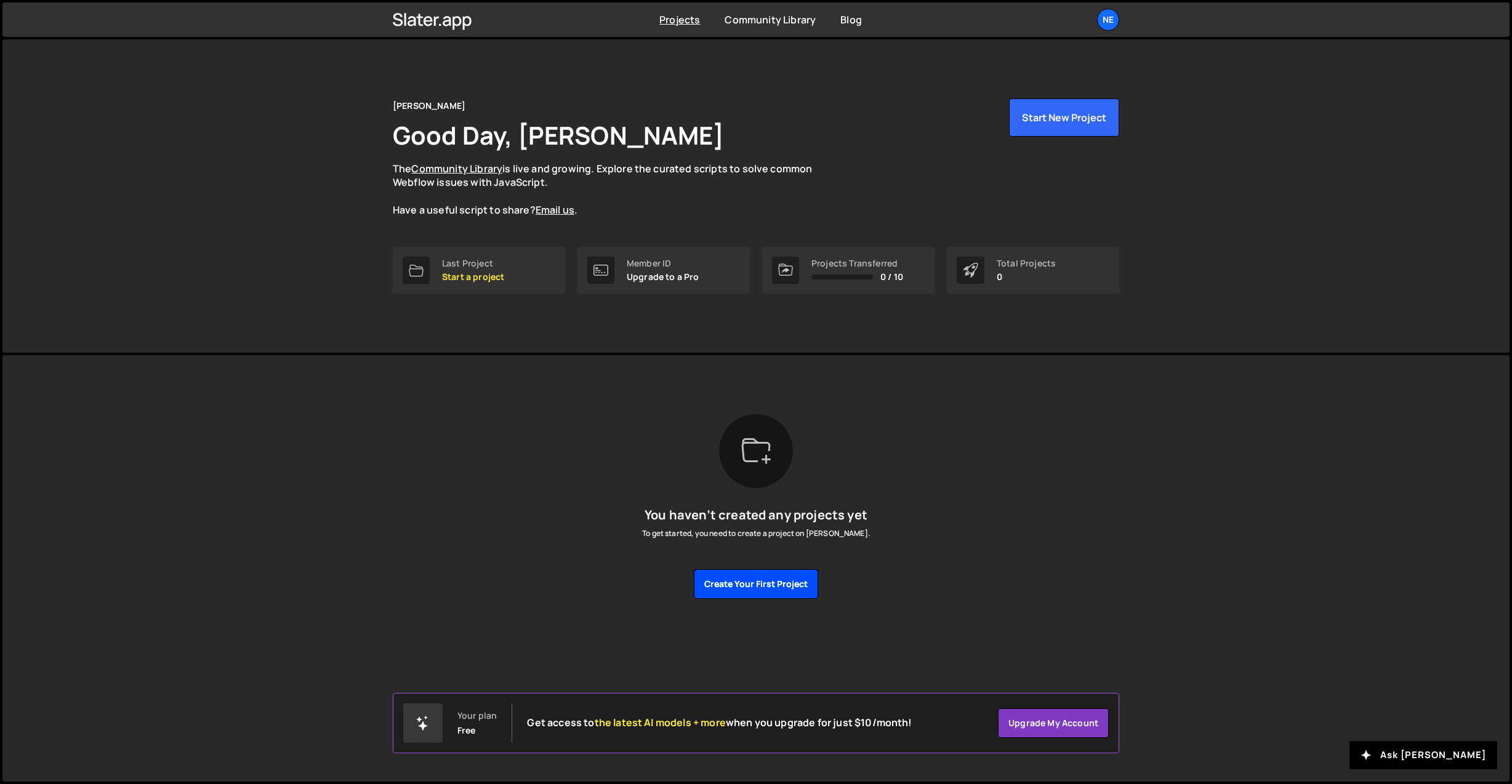
click at [765, 579] on button "Create your first project" at bounding box center [756, 583] width 125 height 30
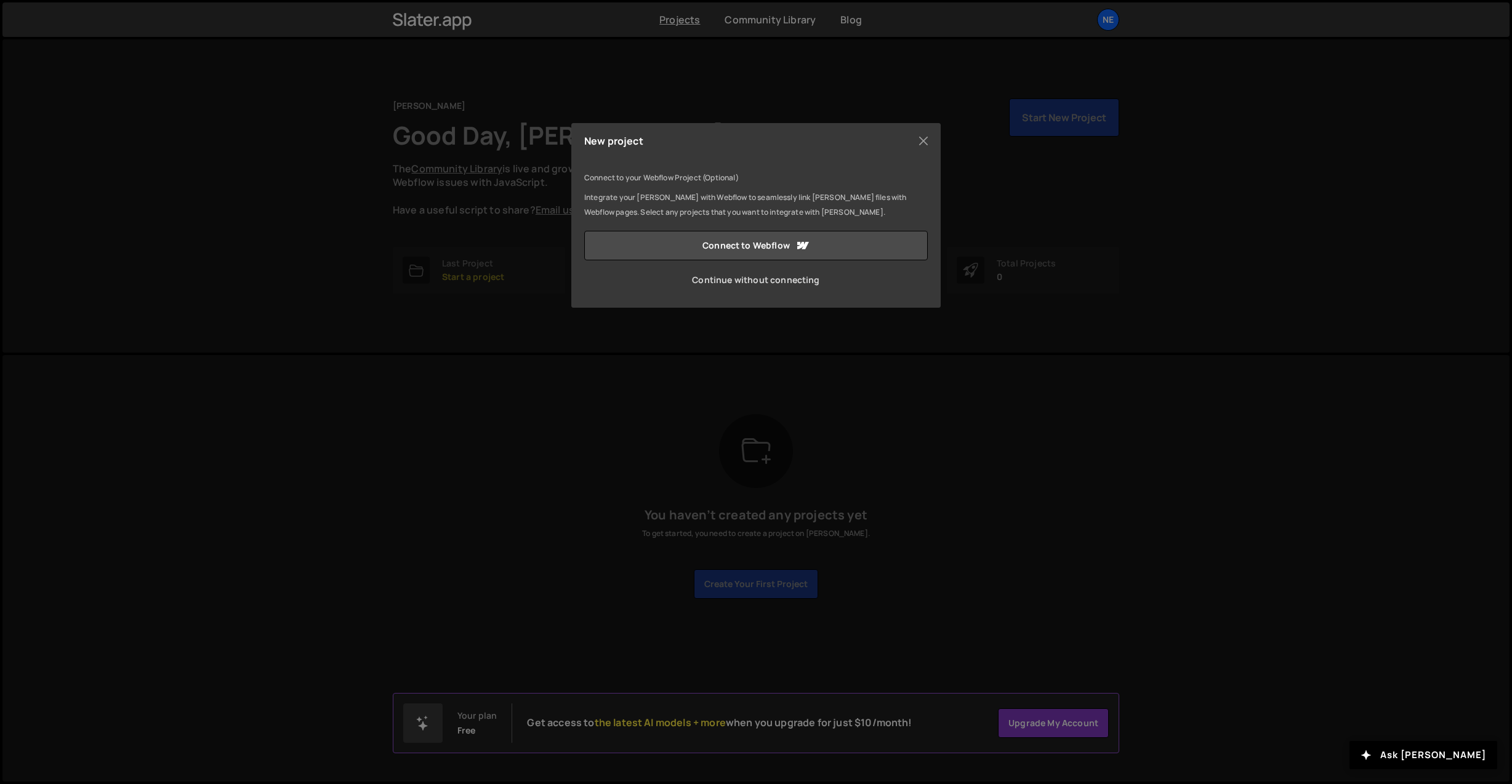
click at [727, 283] on link "Continue without connecting" at bounding box center [756, 279] width 343 height 30
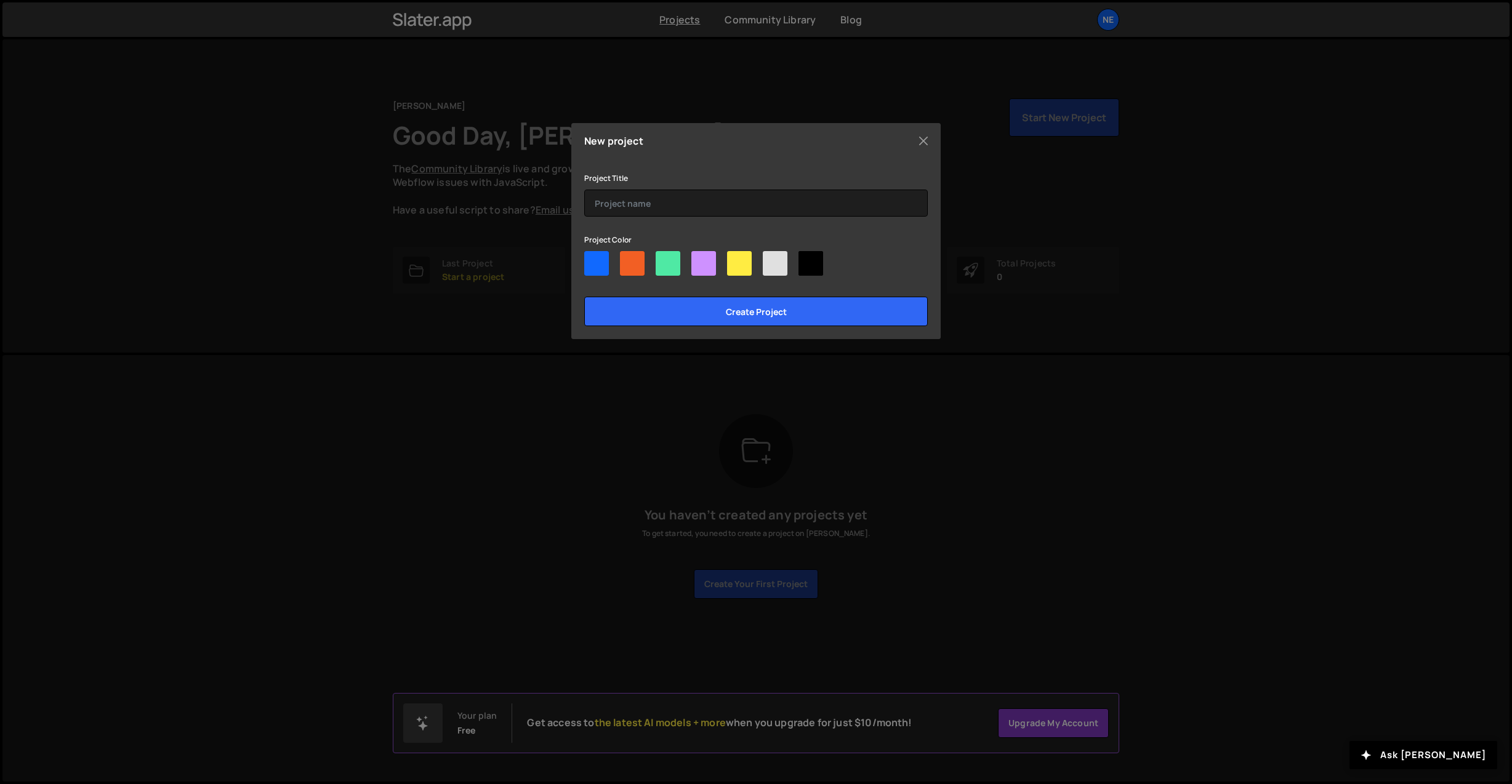
click at [602, 266] on div at bounding box center [596, 263] width 25 height 24
click at [592, 259] on input"] "radio" at bounding box center [588, 255] width 8 height 8
radio input"] "true"
click at [707, 308] on input "Create project" at bounding box center [756, 311] width 343 height 30
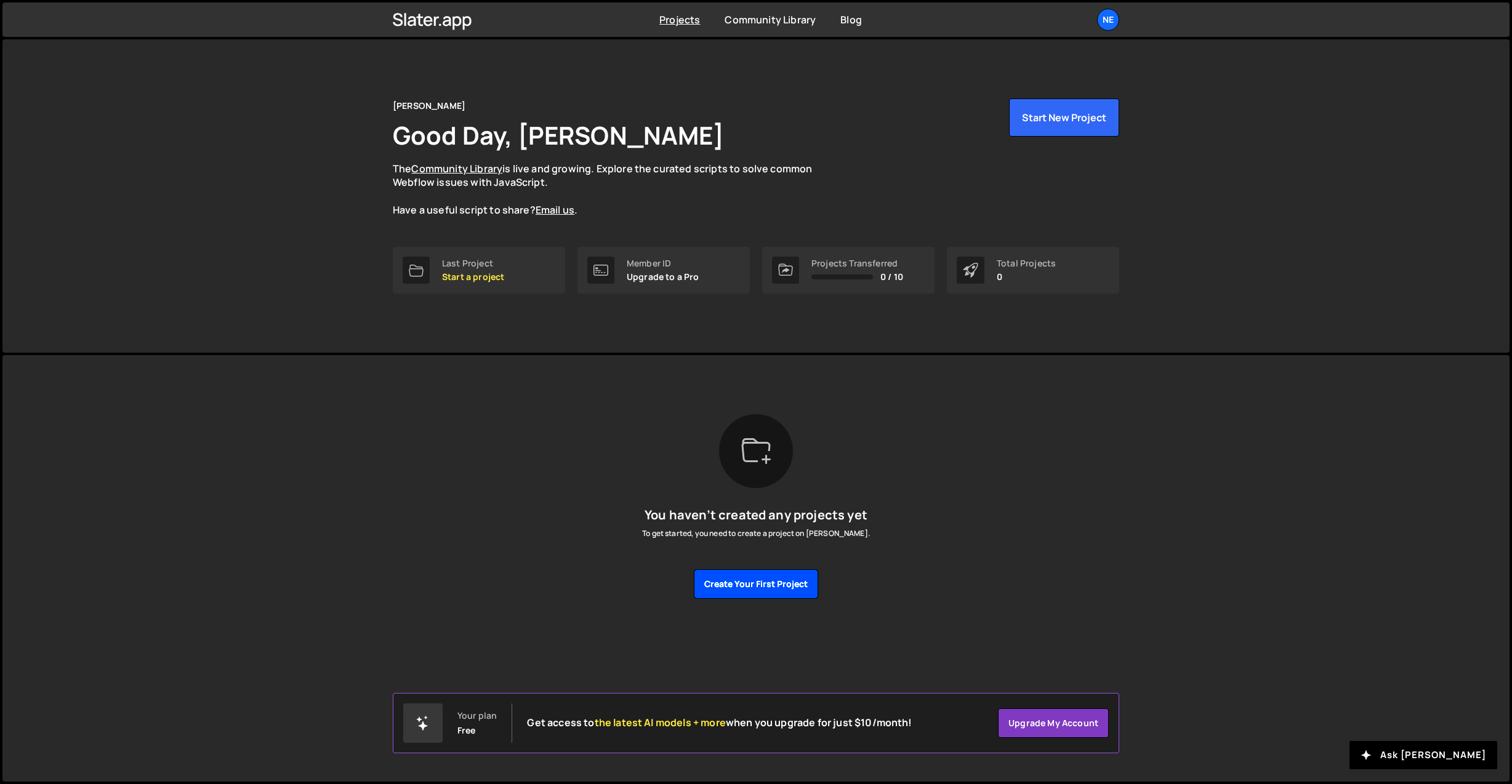
click at [741, 585] on button "Create your first project" at bounding box center [756, 583] width 125 height 30
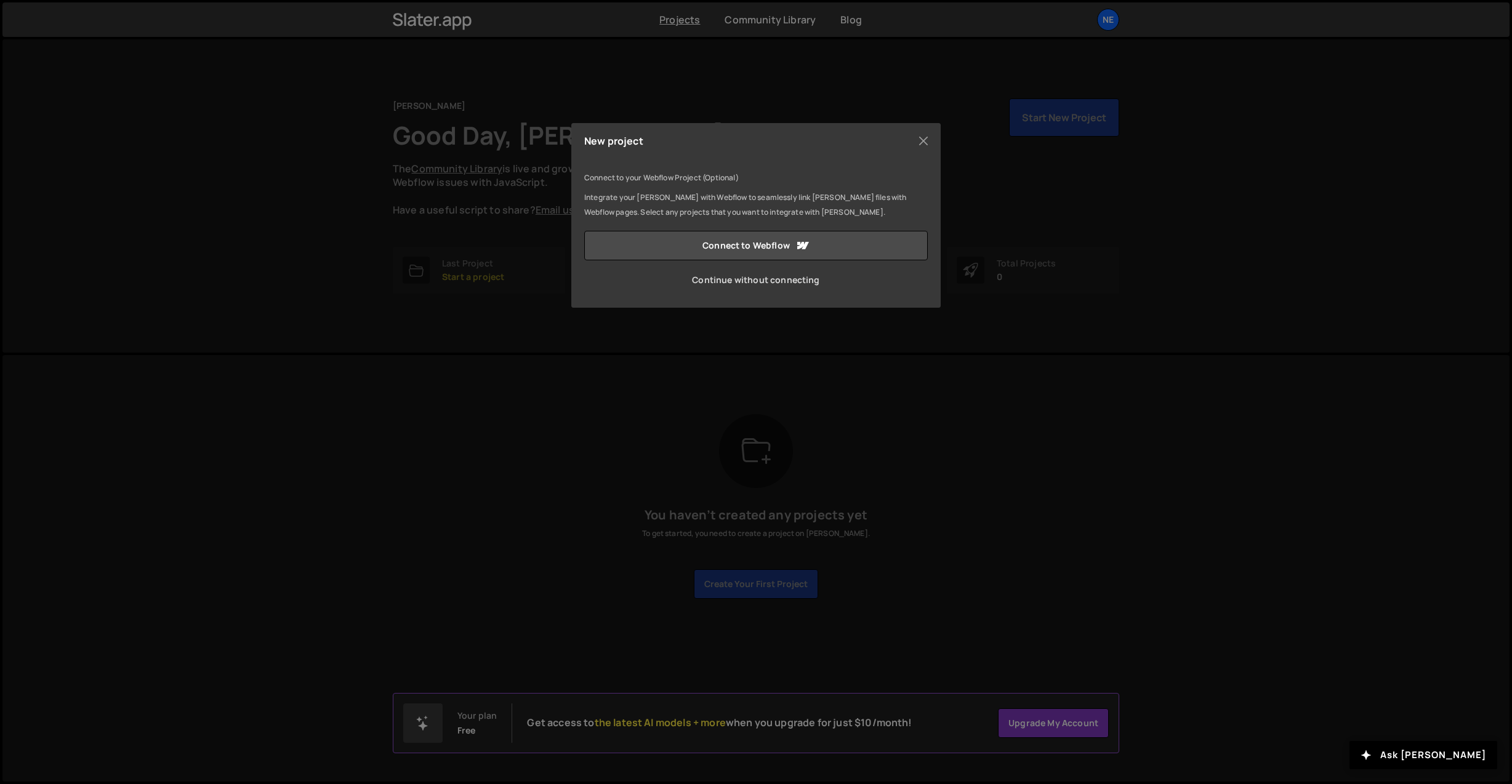
click at [763, 279] on link "Continue without connecting" at bounding box center [756, 279] width 343 height 30
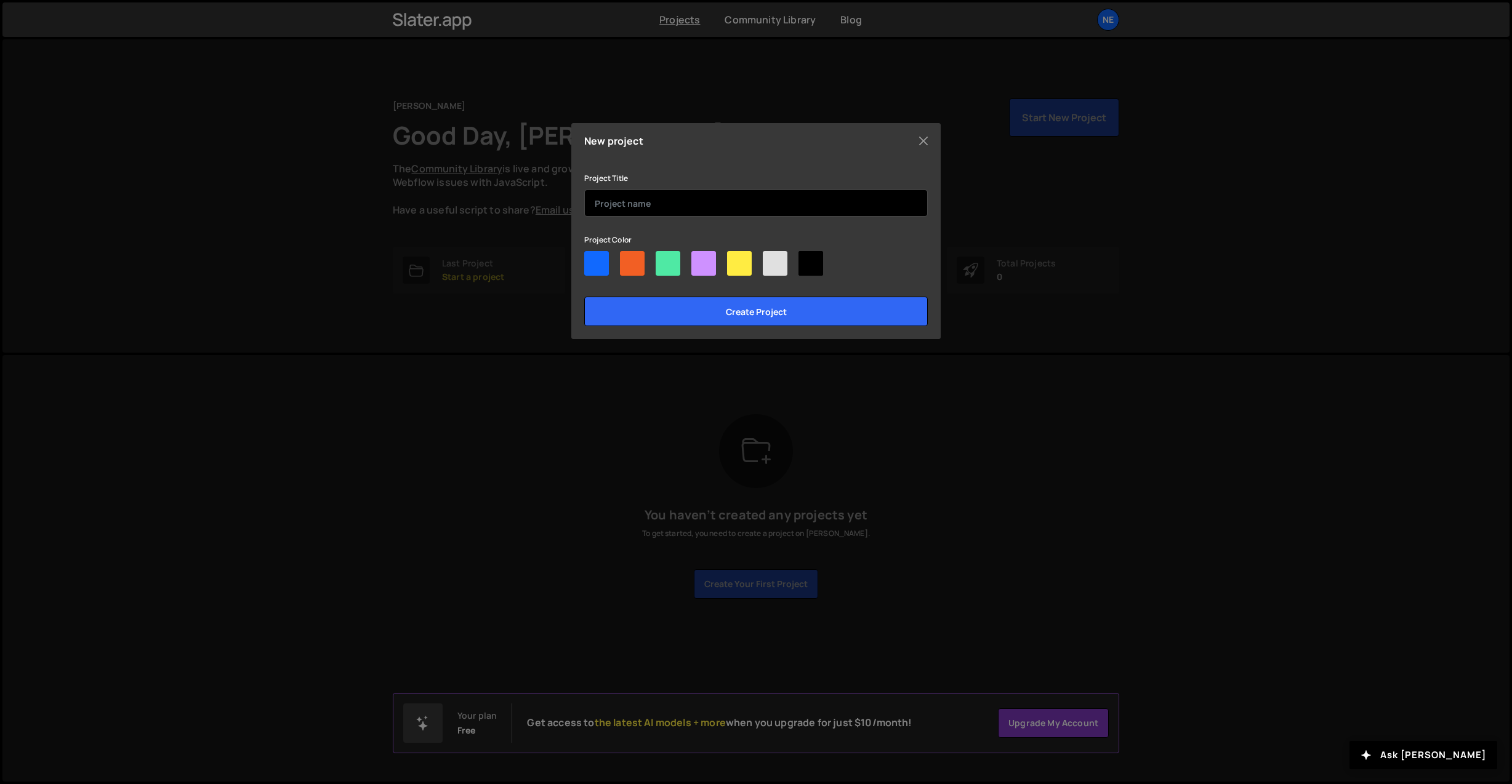
click at [685, 199] on input "text" at bounding box center [756, 203] width 343 height 27
type input "Test Project"
click at [584, 297] on input "Create project" at bounding box center [756, 311] width 343 height 30
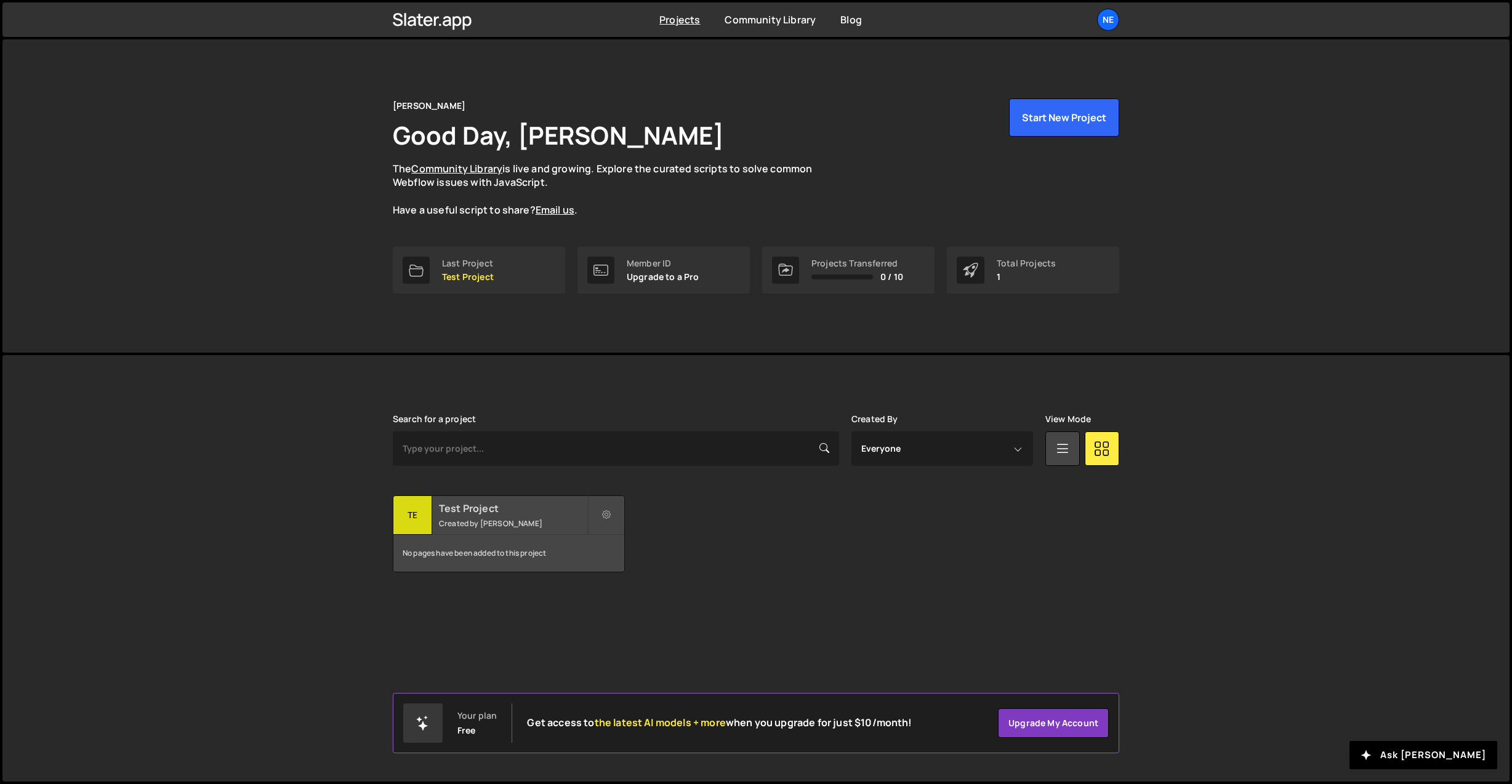
click at [459, 527] on small "Created by Derek Nelson" at bounding box center [513, 523] width 148 height 11
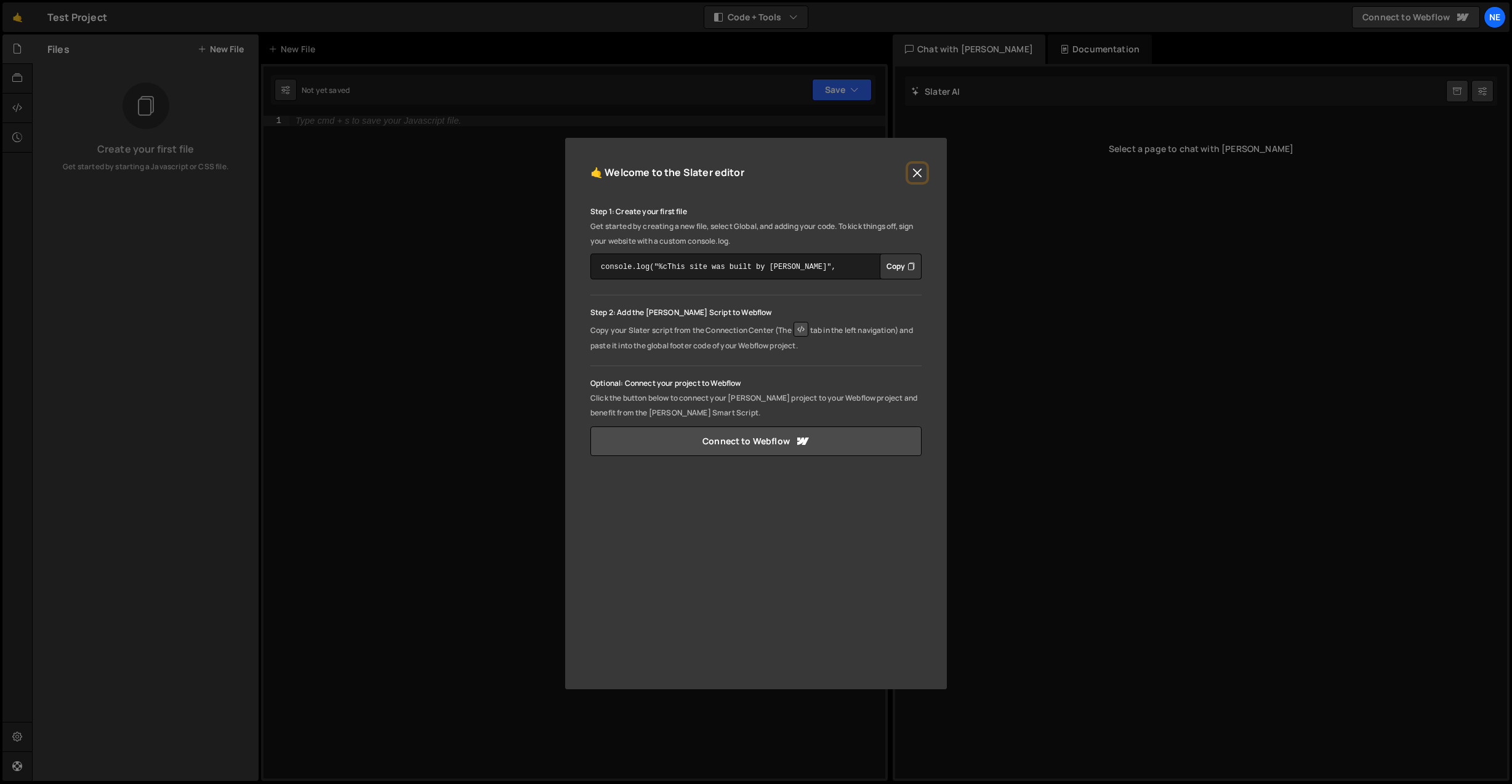
click at [909, 170] on button "Close" at bounding box center [917, 173] width 19 height 19
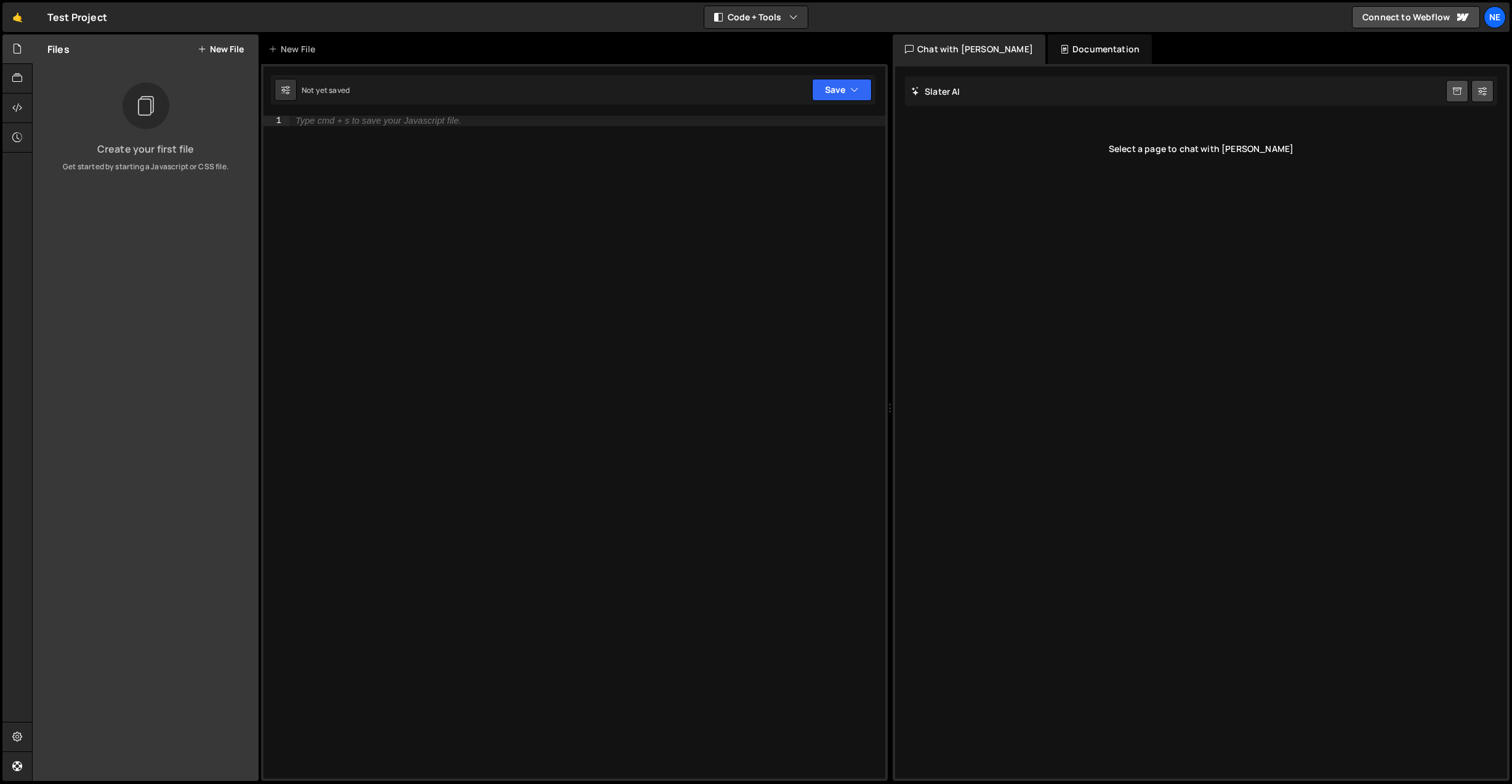
click at [806, 295] on div "Type cmd + s to save your Javascript file." at bounding box center [587, 457] width 596 height 683
click at [16, 74] on icon at bounding box center [17, 78] width 10 height 13
click at [17, 117] on div at bounding box center [18, 108] width 30 height 30
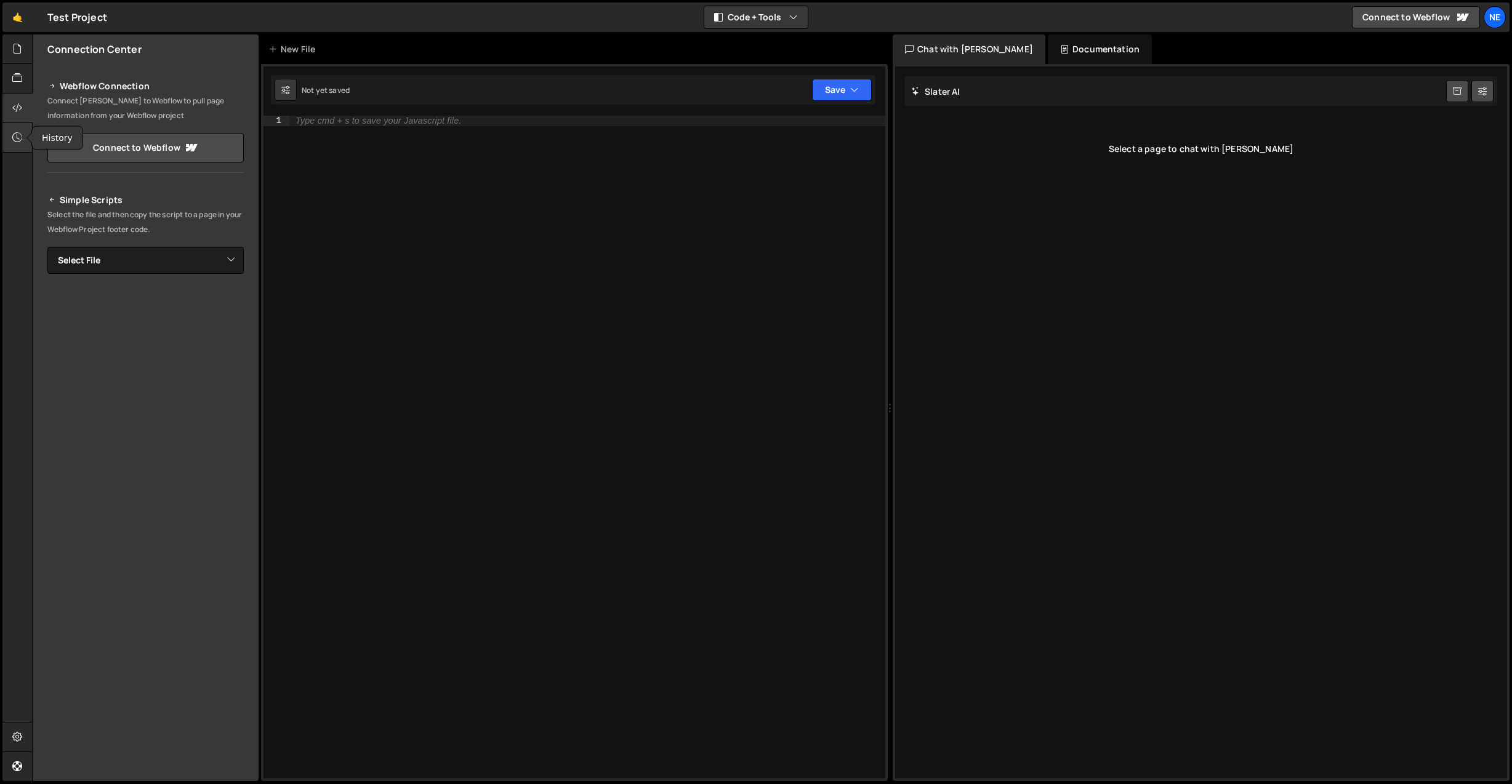
click at [13, 131] on icon at bounding box center [17, 137] width 10 height 13
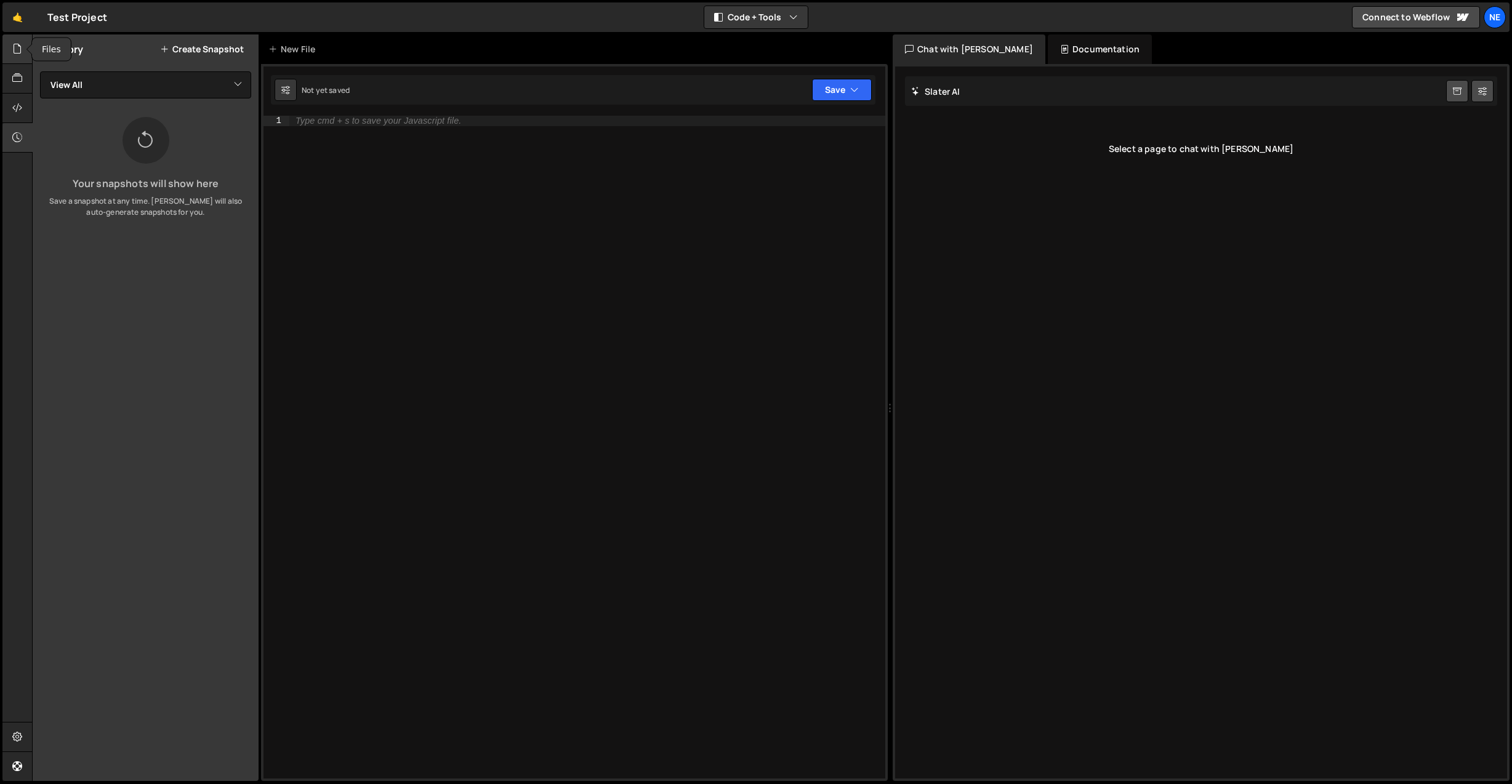
click at [14, 52] on icon at bounding box center [17, 48] width 10 height 13
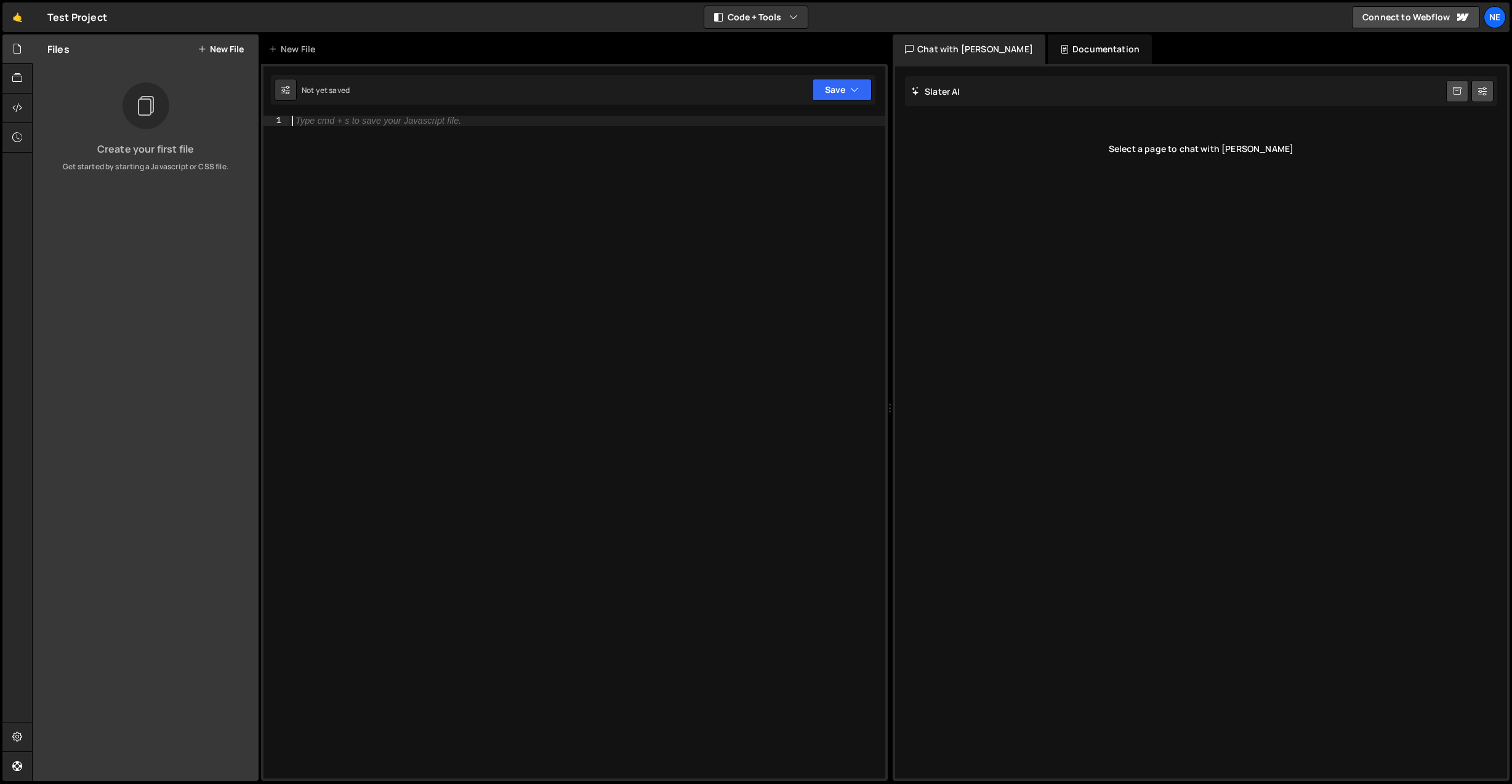
click at [674, 132] on div "Type cmd + s to save your Javascript file." at bounding box center [587, 457] width 596 height 683
